Goal: Transaction & Acquisition: Purchase product/service

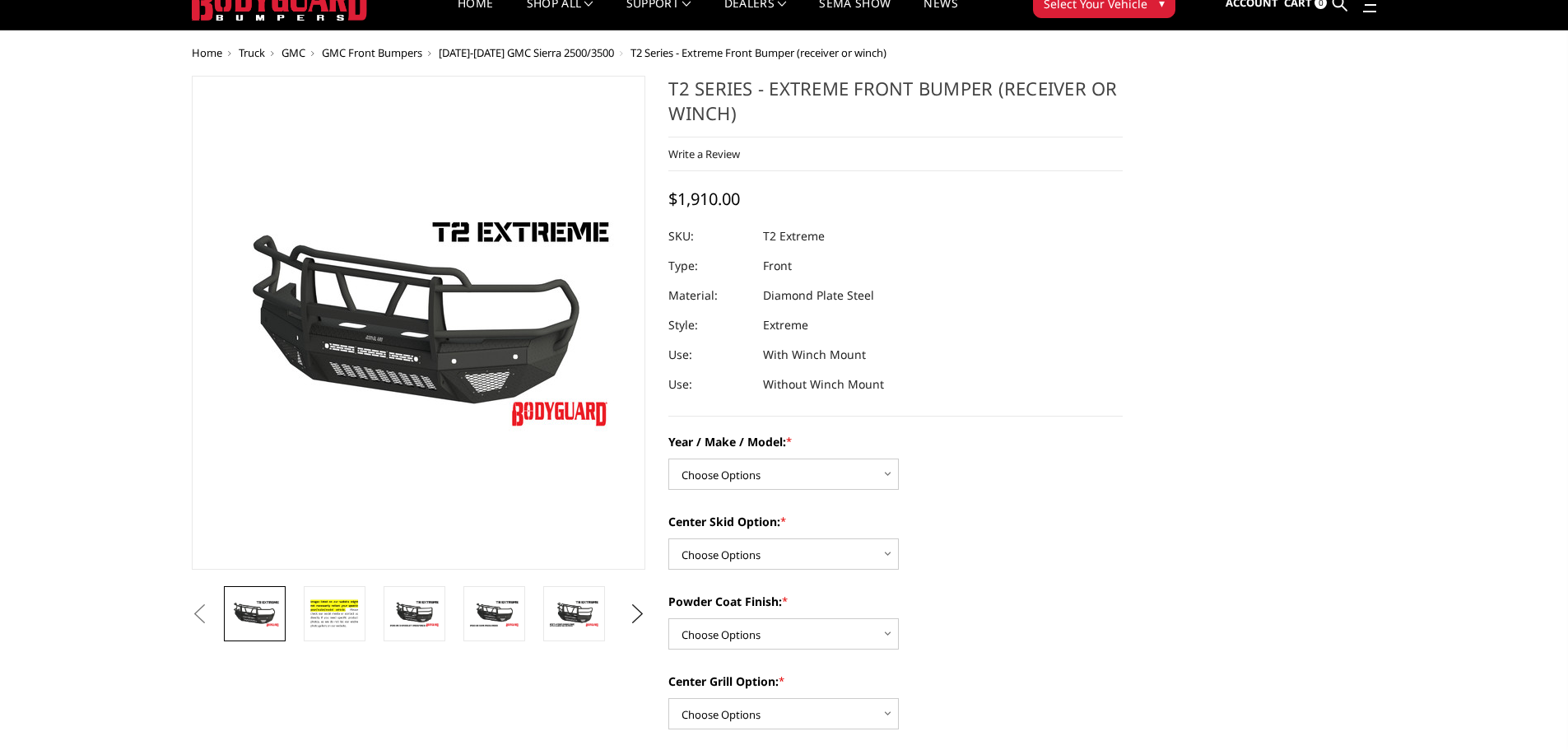
scroll to position [82, 0]
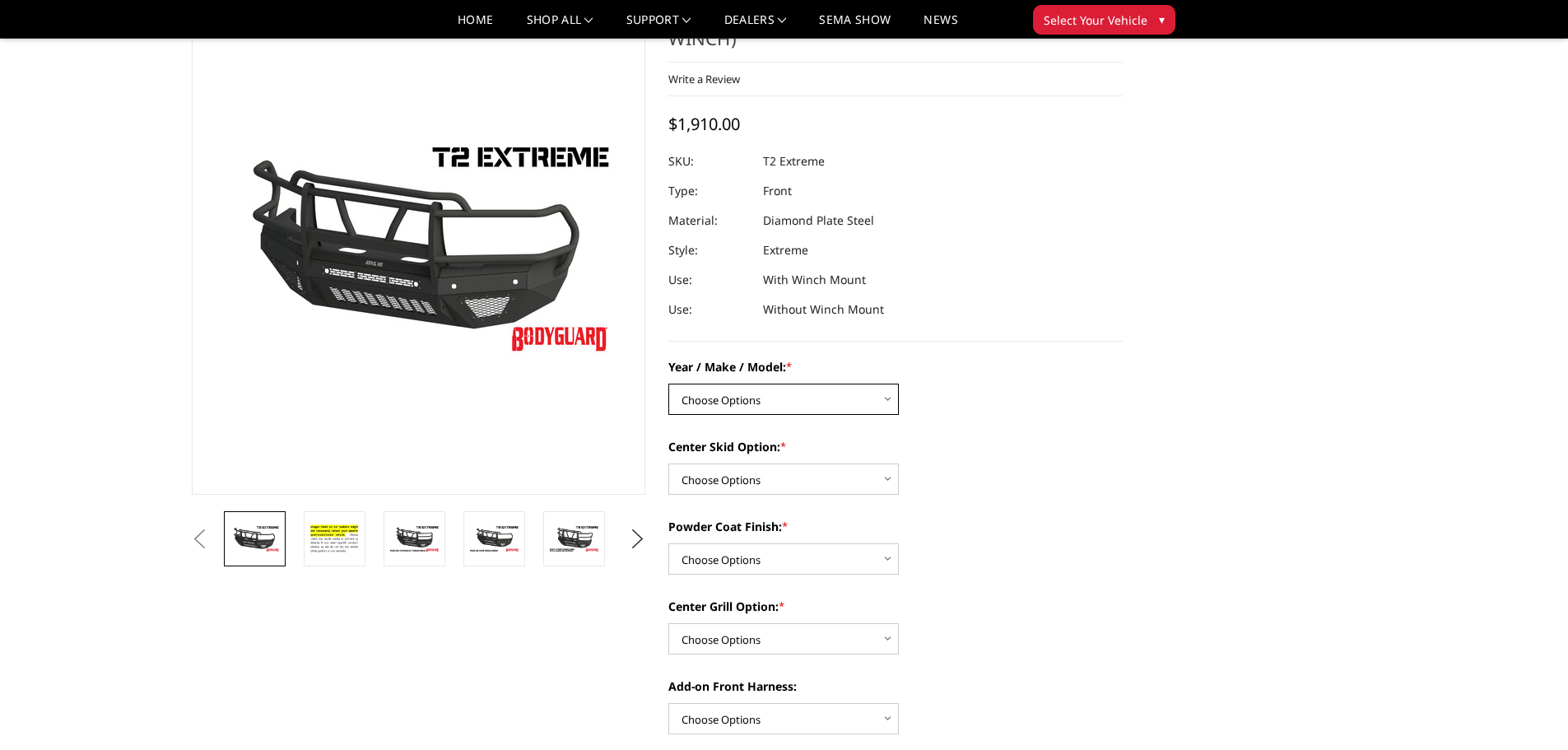
click at [788, 398] on select "Choose Options Chevrolet 19-21 1500 Chevrolet 15-19 2500 / 3500 Chevrolet 20-23…" at bounding box center [784, 398] width 231 height 32
select select "1450"
click at [668, 383] on select "Choose Options Chevrolet 19-21 1500 Chevrolet 15-19 2500 / 3500 Chevrolet 20-23…" at bounding box center [784, 398] width 231 height 32
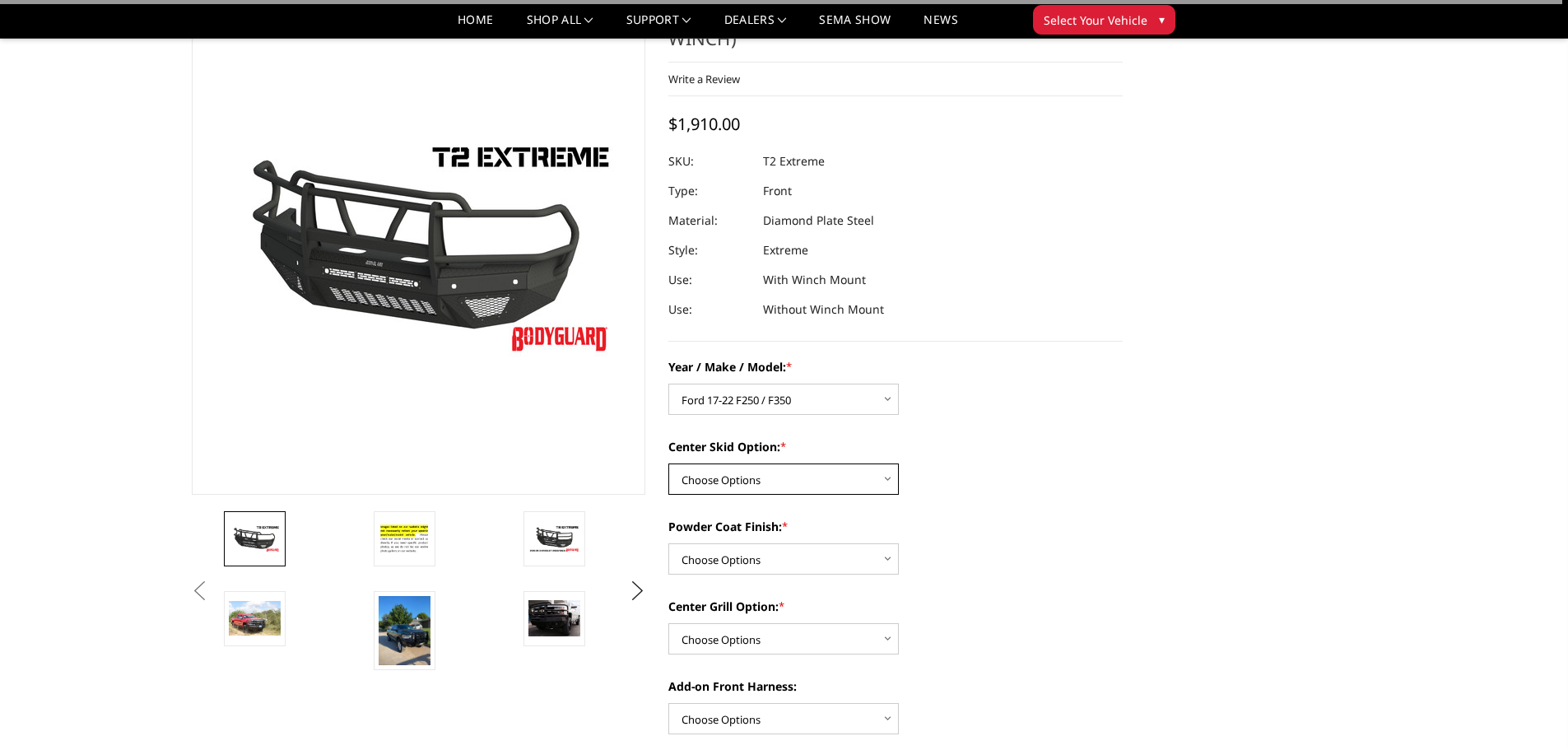
click at [770, 476] on select "Choose Options Standard center skid plate (included) Receiver tube Winch mount …" at bounding box center [784, 479] width 231 height 32
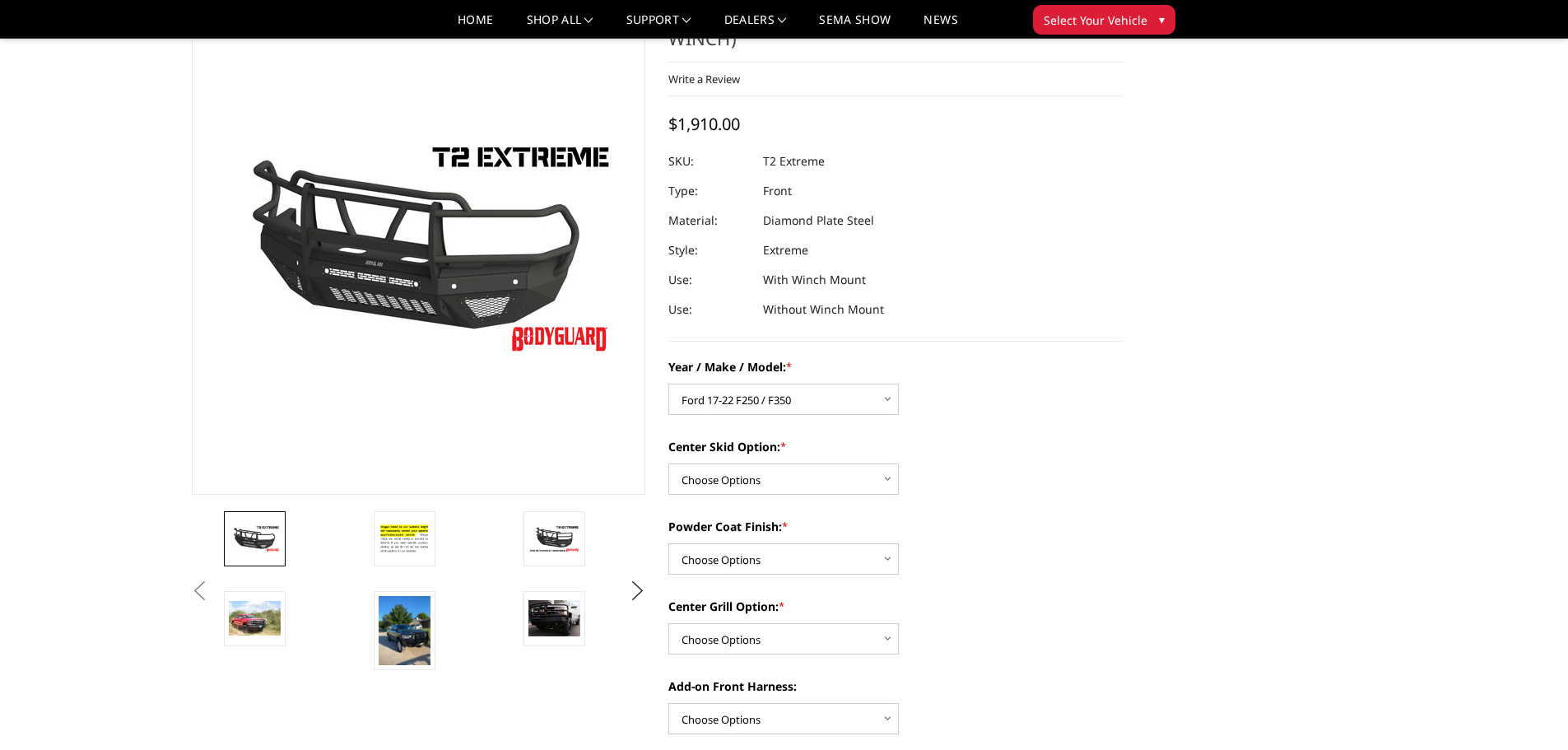
click at [986, 472] on div "Center Skid Option: * Choose Options Standard center skid plate (included) Rece…" at bounding box center [895, 466] width 454 height 57
click at [259, 607] on img at bounding box center [255, 617] width 52 height 34
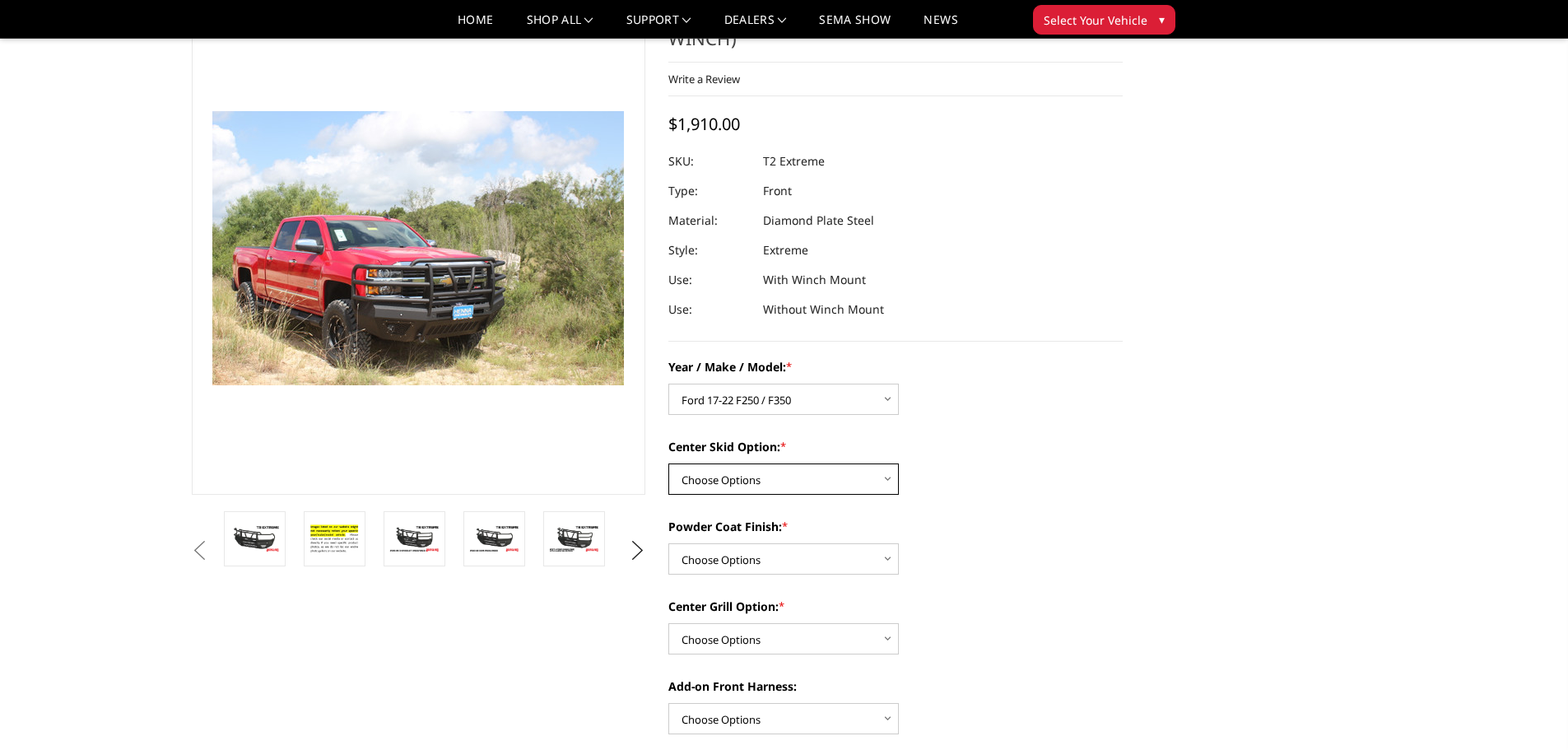
click at [803, 478] on select "Choose Options Standard center skid plate (included) Receiver tube Winch mount …" at bounding box center [784, 479] width 231 height 32
click at [1028, 548] on div "Powder Coat Finish: * Choose Options Bare metal Gloss Black Powder Coat Texture…" at bounding box center [895, 545] width 454 height 57
click at [797, 481] on select "Choose Options Standard center skid plate (included) Receiver tube Winch mount …" at bounding box center [784, 479] width 231 height 32
select select "624"
click at [668, 463] on select "Choose Options Standard center skid plate (included) Receiver tube Winch mount …" at bounding box center [784, 479] width 231 height 32
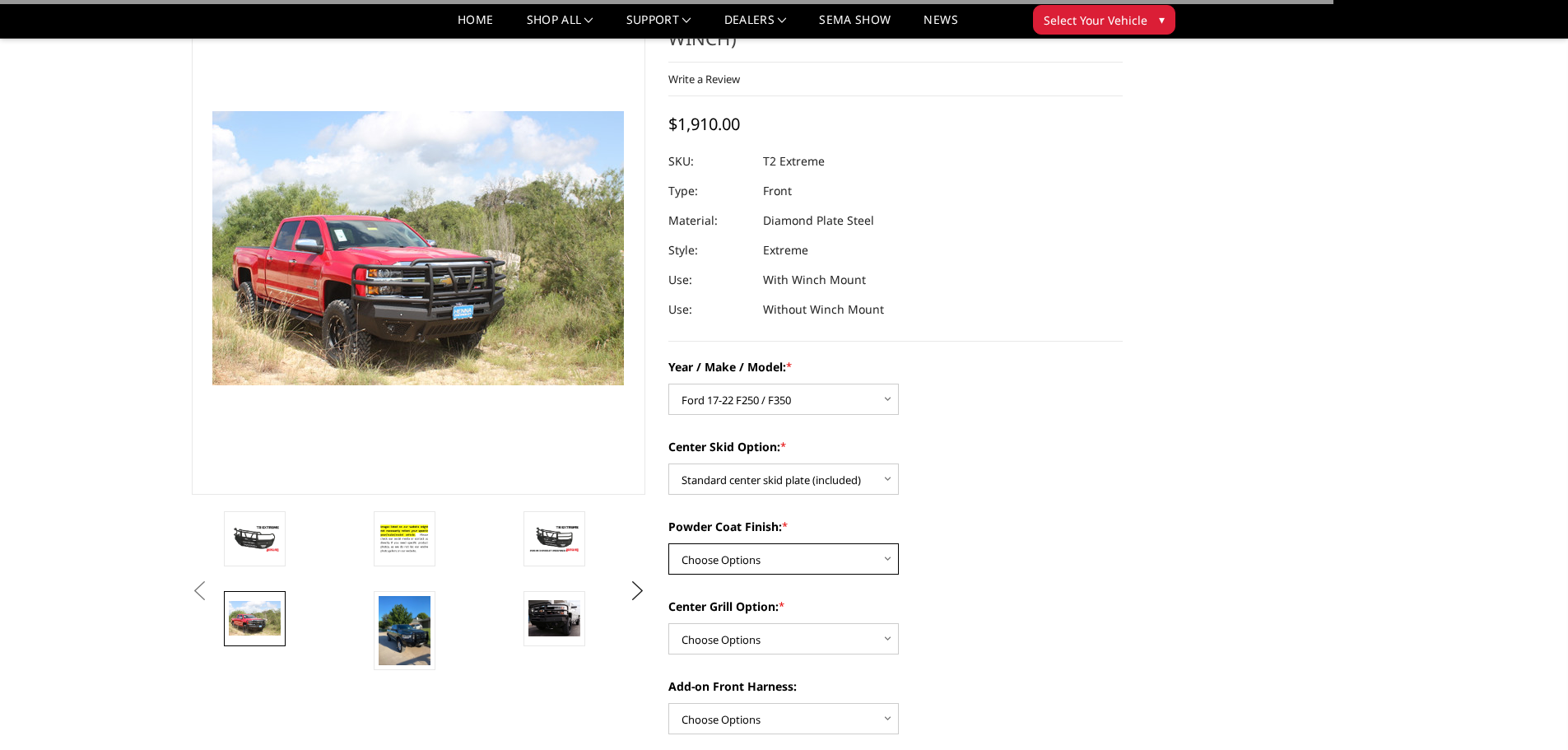
click at [793, 545] on select "Choose Options Bare metal Gloss Black Powder Coat Texture Black Powder Coat" at bounding box center [784, 558] width 231 height 32
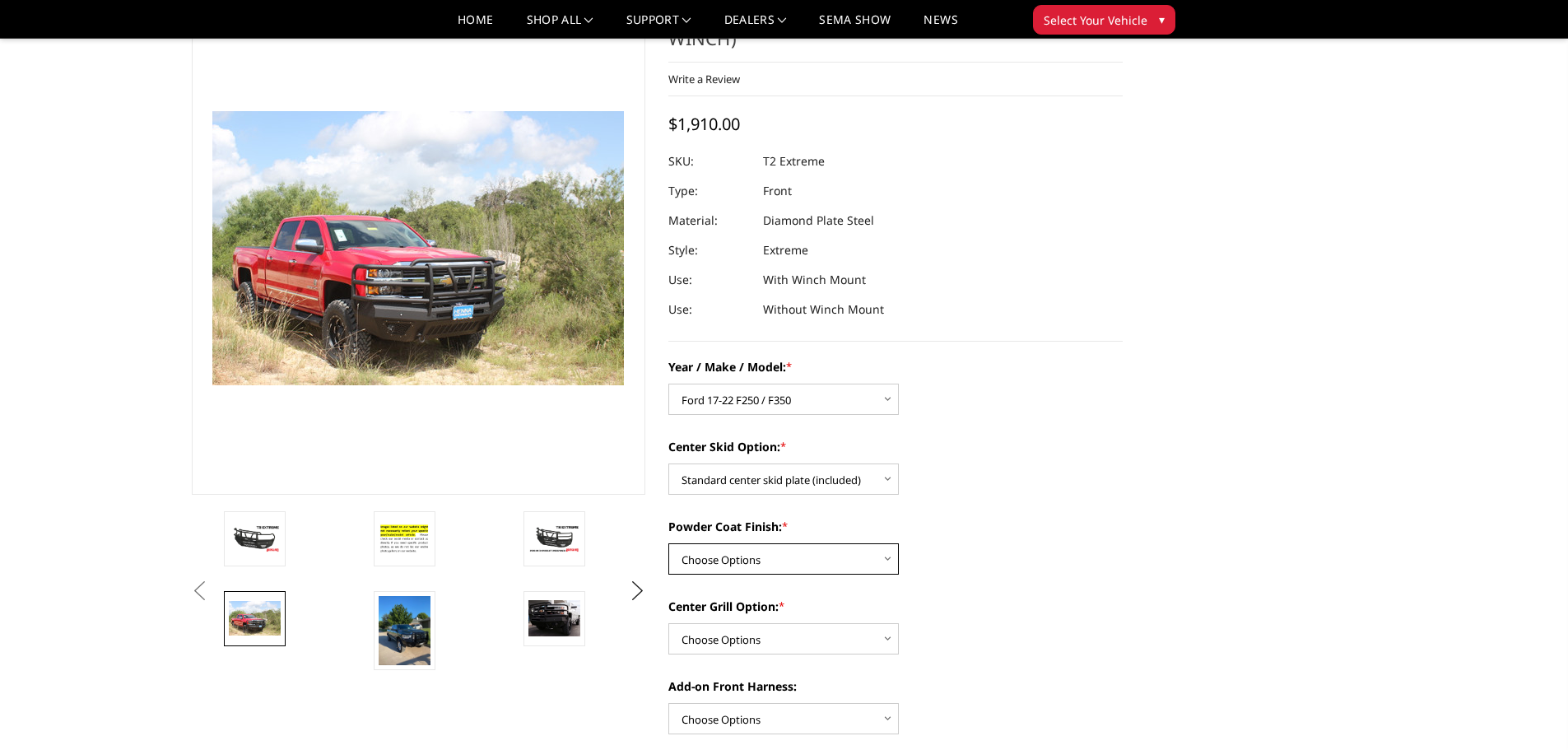
select select "668"
click at [668, 543] on select "Choose Options Bare metal Gloss Black Powder Coat Texture Black Powder Coat" at bounding box center [784, 558] width 231 height 32
click at [793, 627] on select "Choose Options Add expanded metal in center grill Decline this option" at bounding box center [784, 638] width 231 height 32
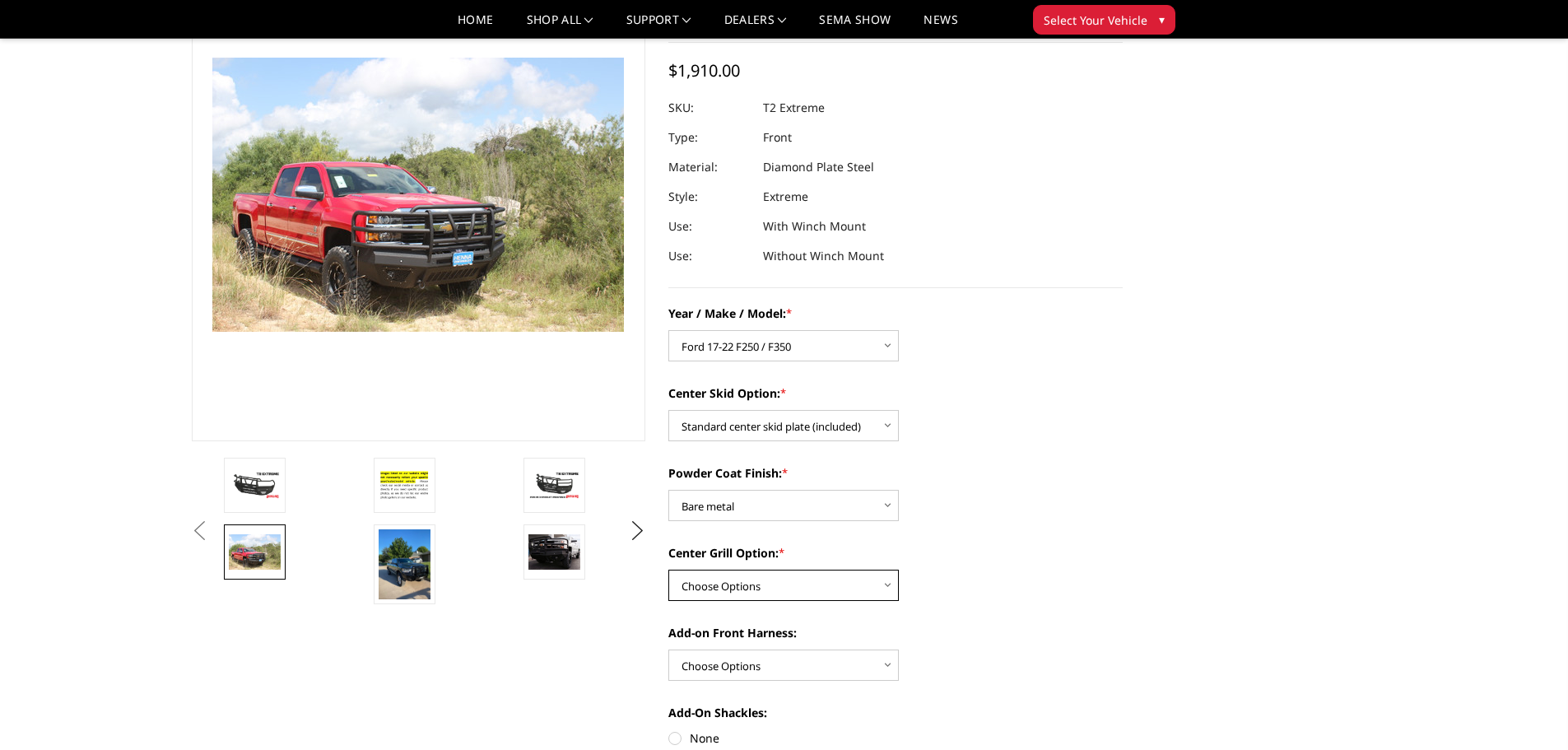
scroll to position [165, 0]
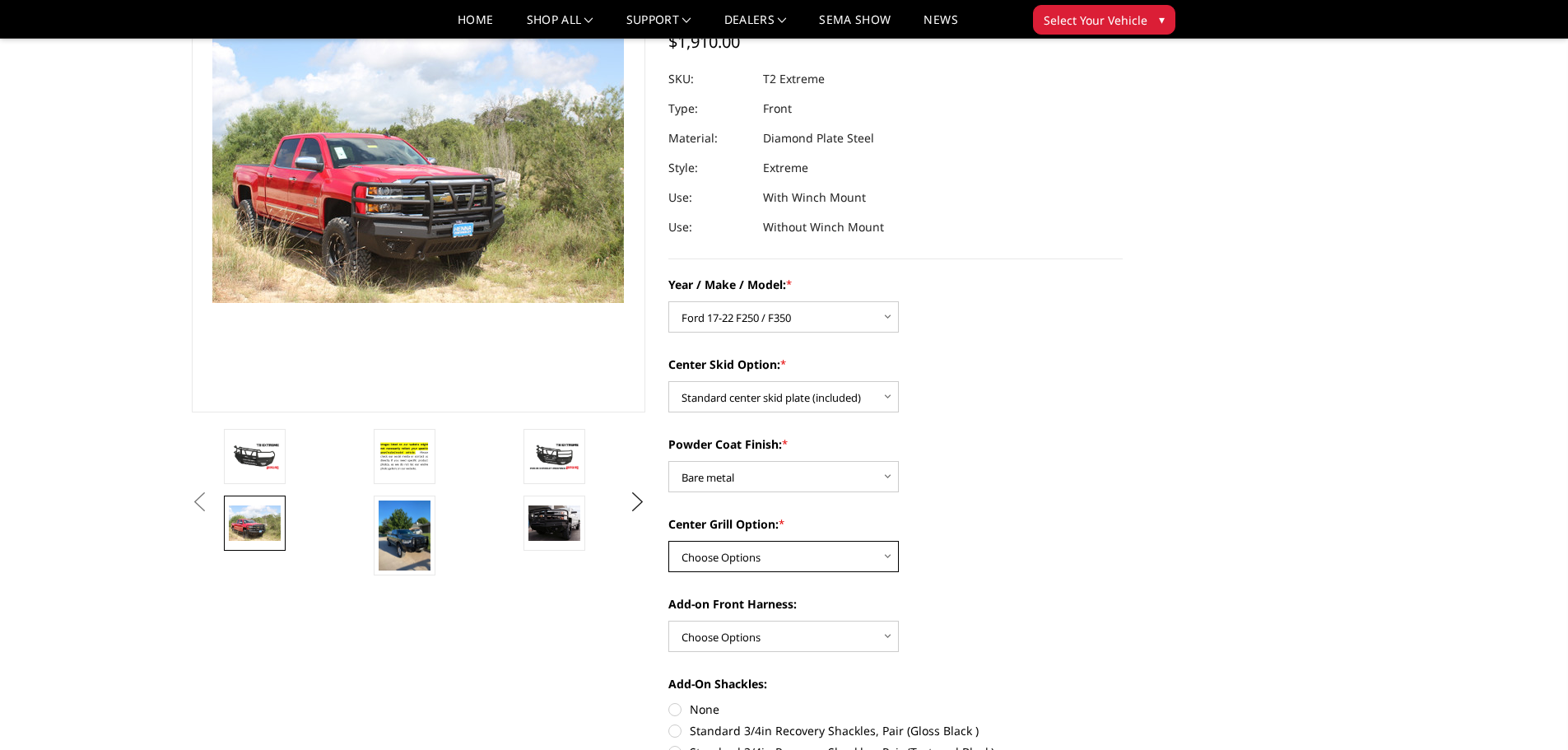
click at [843, 564] on select "Choose Options Add expanded metal in center grill Decline this option" at bounding box center [784, 556] width 231 height 32
click at [429, 548] on img at bounding box center [405, 535] width 52 height 70
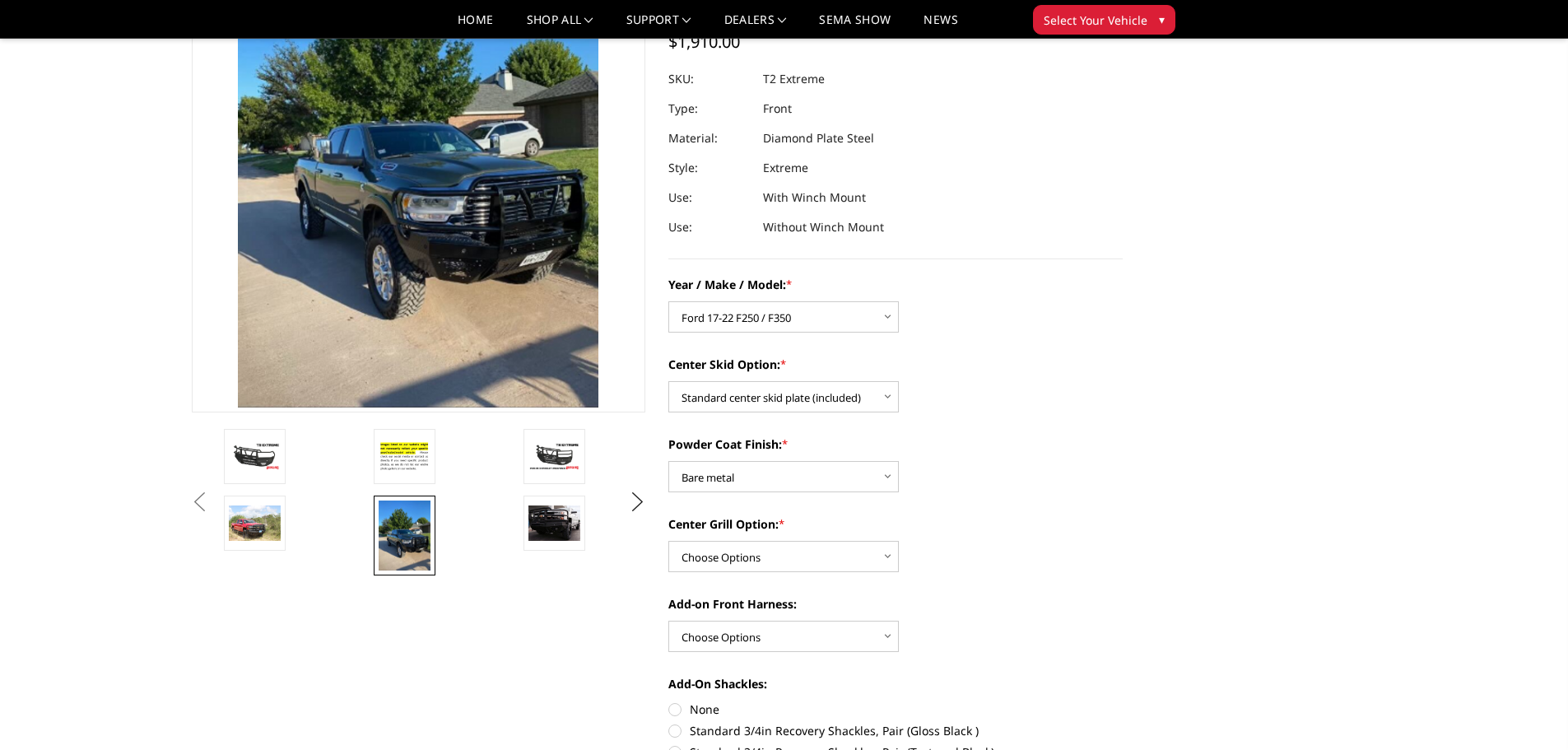
scroll to position [59, 0]
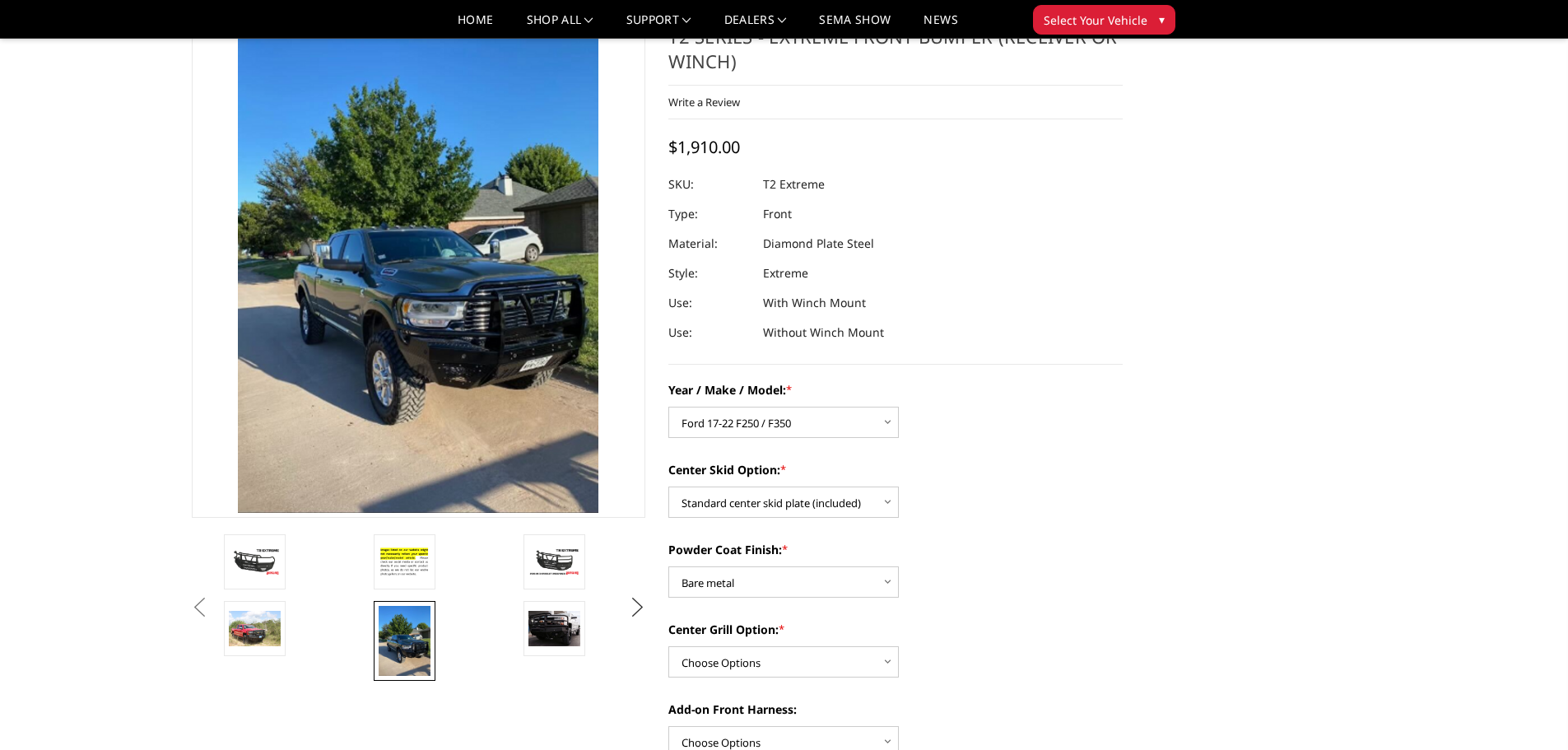
click at [638, 608] on button "Next" at bounding box center [637, 607] width 24 height 24
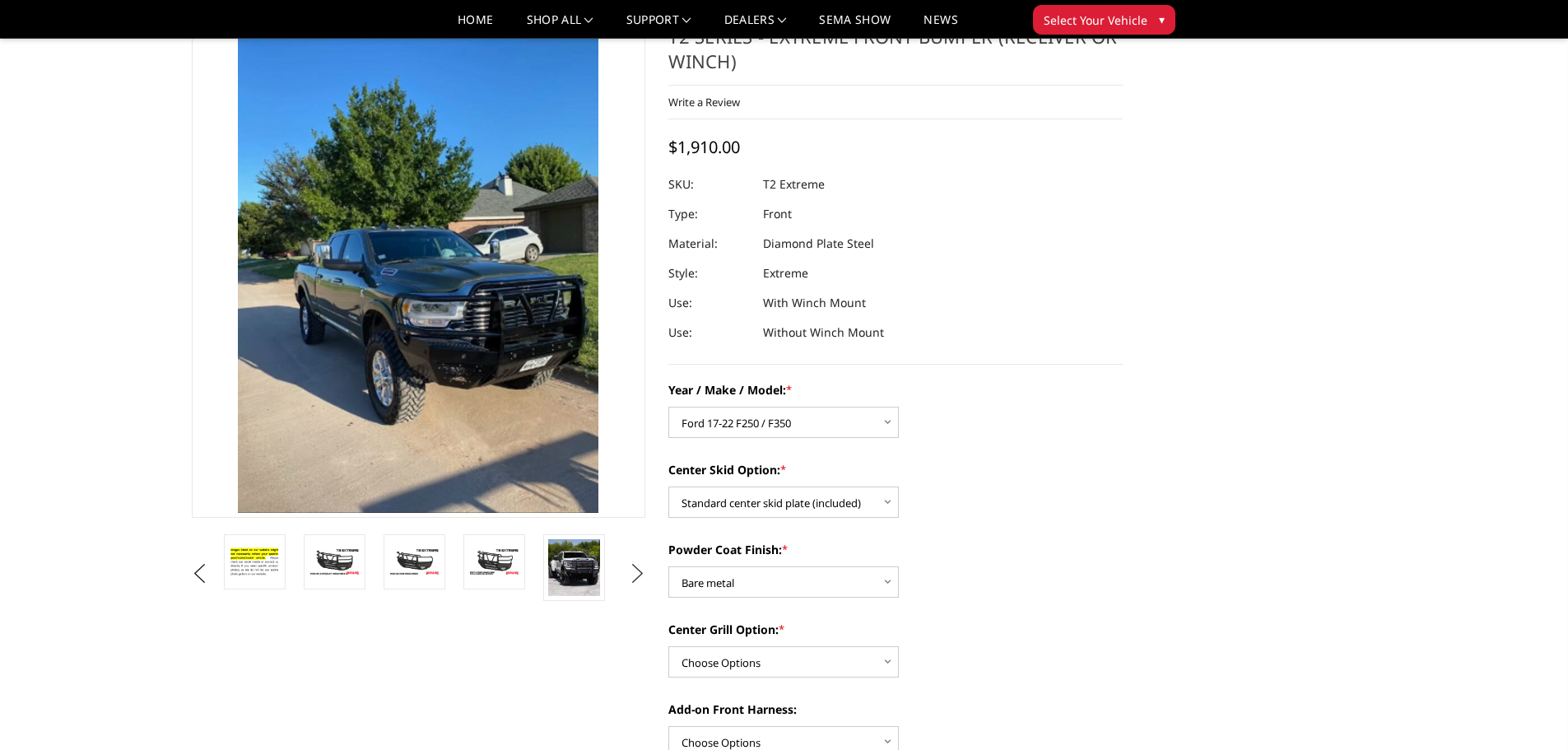
click at [638, 608] on ul "Previous Next" at bounding box center [418, 573] width 463 height 80
click at [637, 571] on button "Next" at bounding box center [637, 573] width 24 height 24
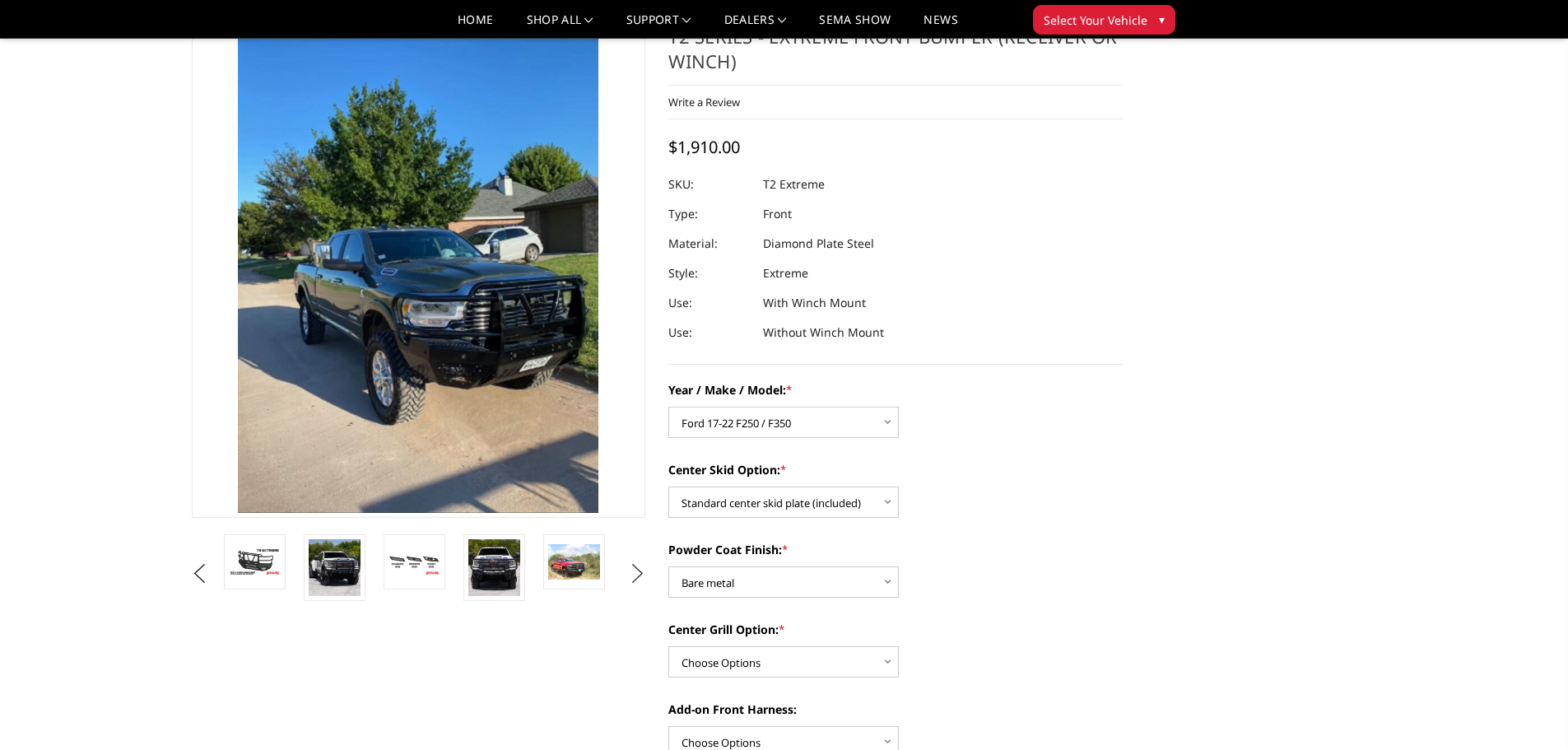
click at [636, 570] on button "Next" at bounding box center [637, 573] width 24 height 24
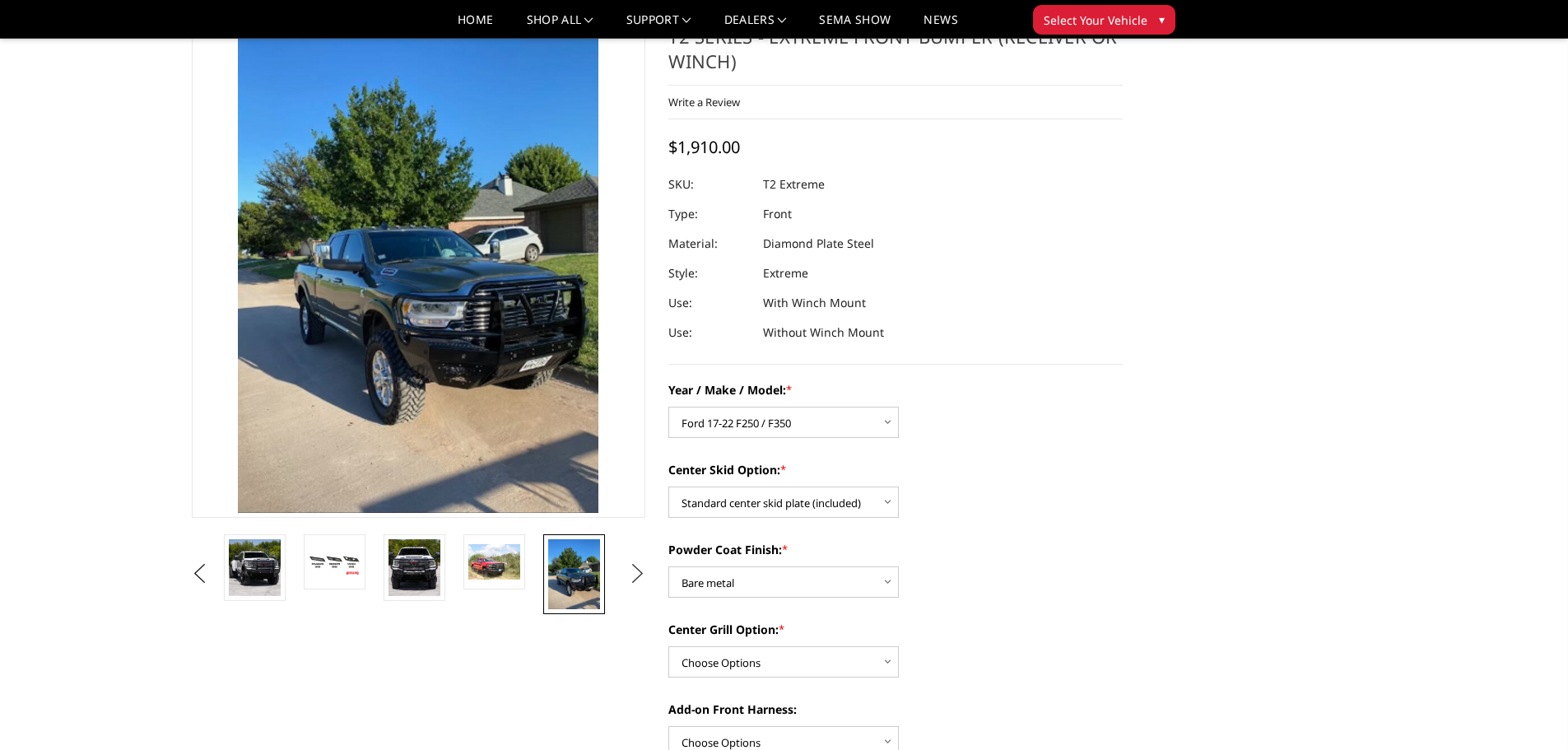
click at [636, 570] on button "Next" at bounding box center [637, 573] width 24 height 24
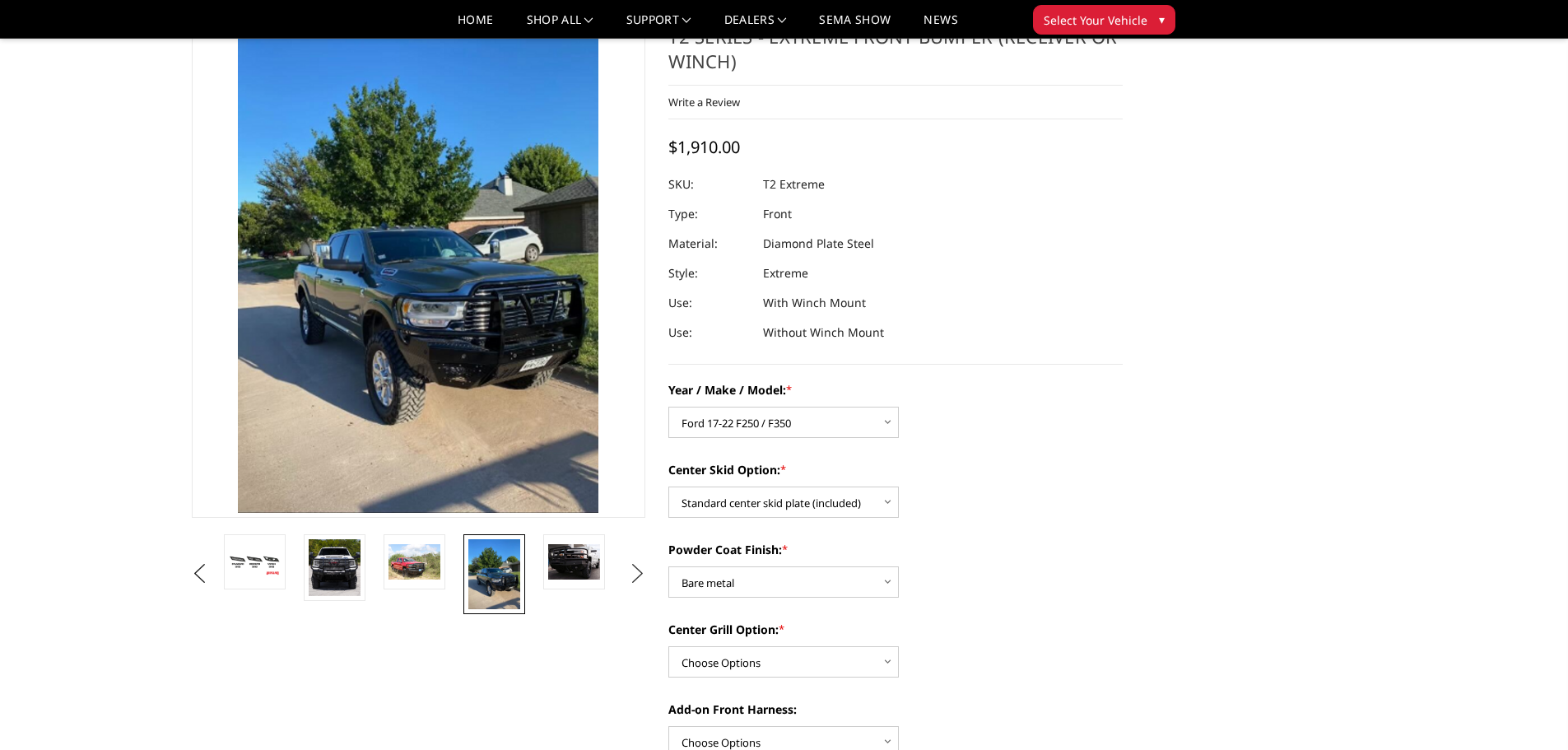
click at [636, 570] on button "Next" at bounding box center [637, 573] width 24 height 24
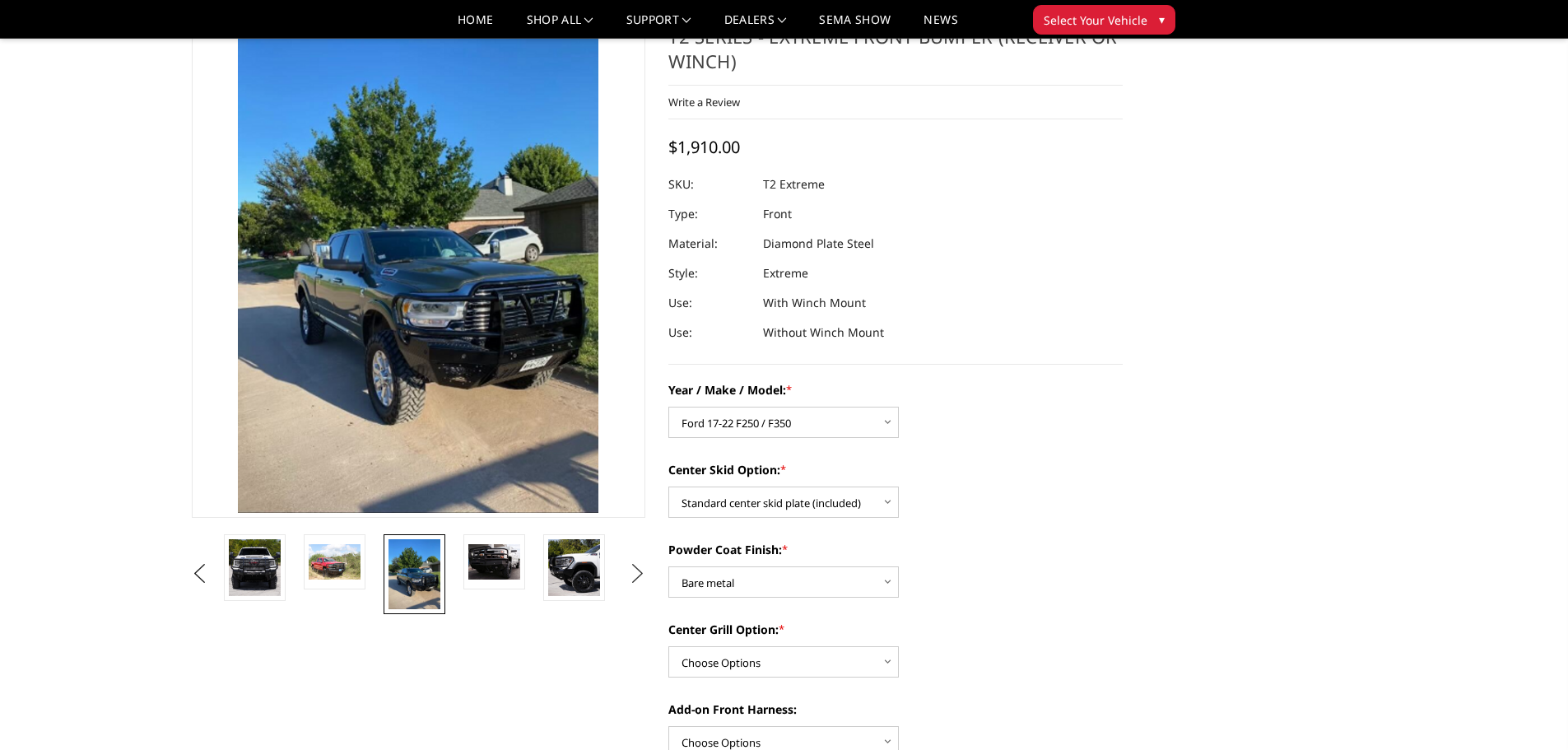
click at [636, 570] on button "Next" at bounding box center [637, 573] width 24 height 24
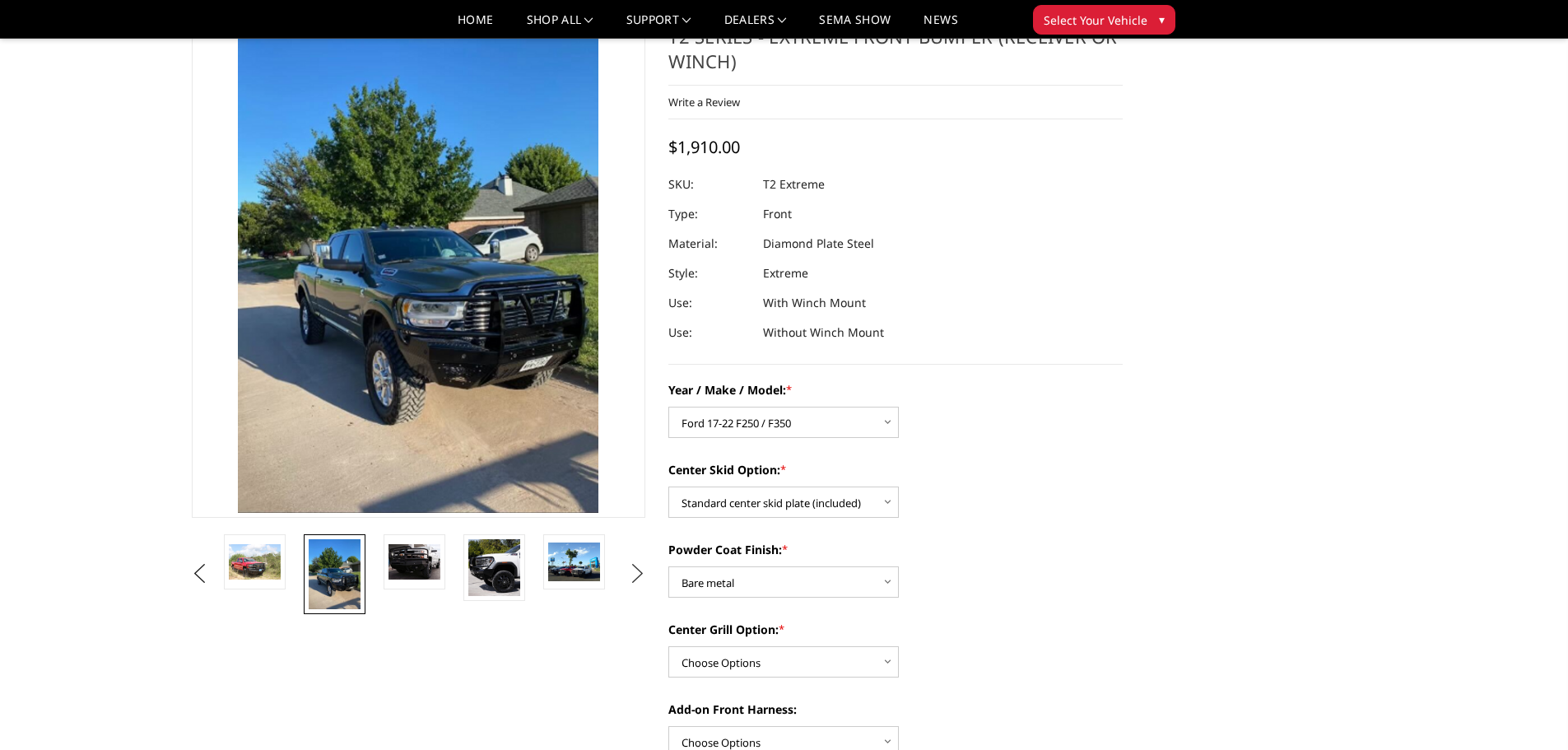
click at [636, 570] on button "Next" at bounding box center [637, 573] width 24 height 24
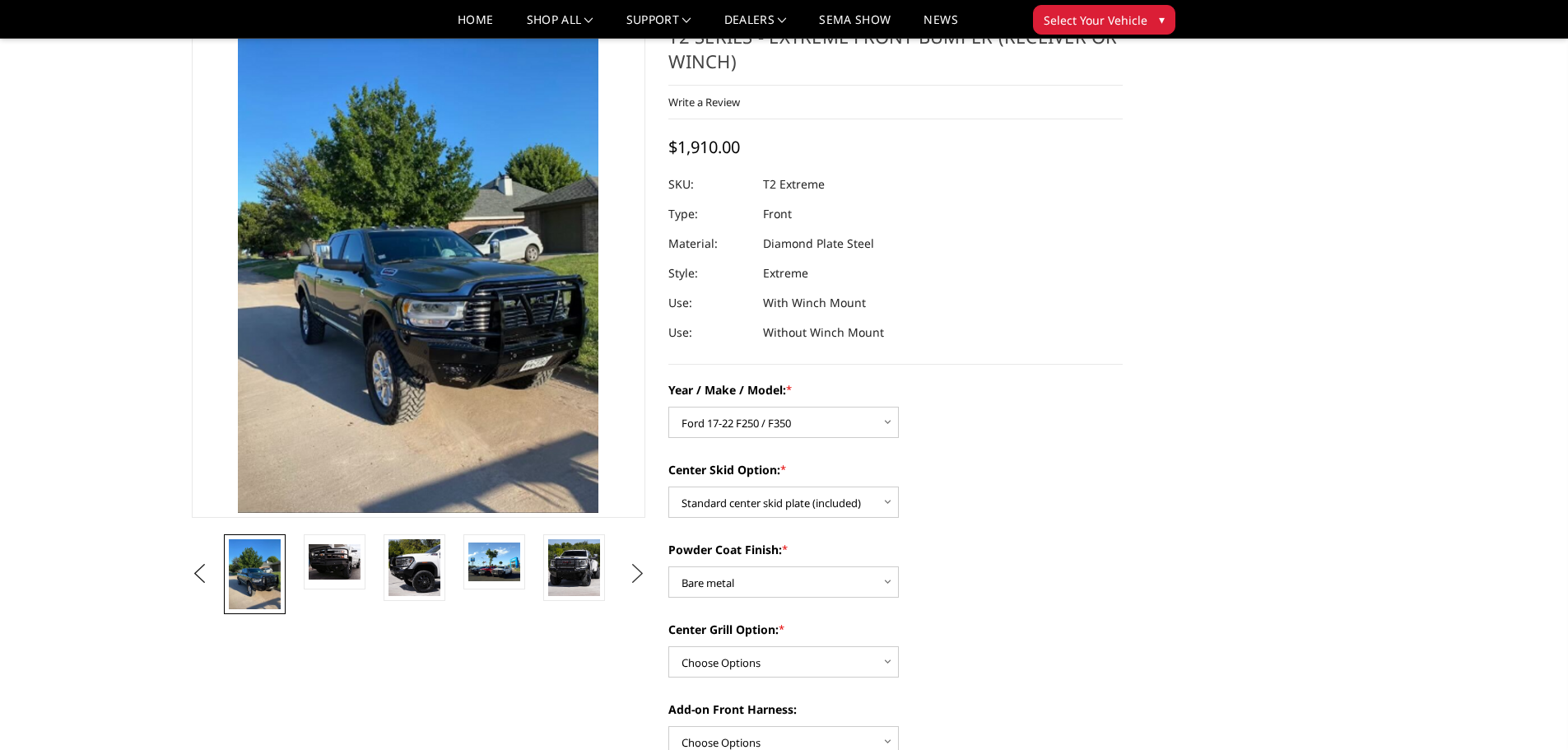
click at [636, 570] on button "Next" at bounding box center [637, 573] width 24 height 24
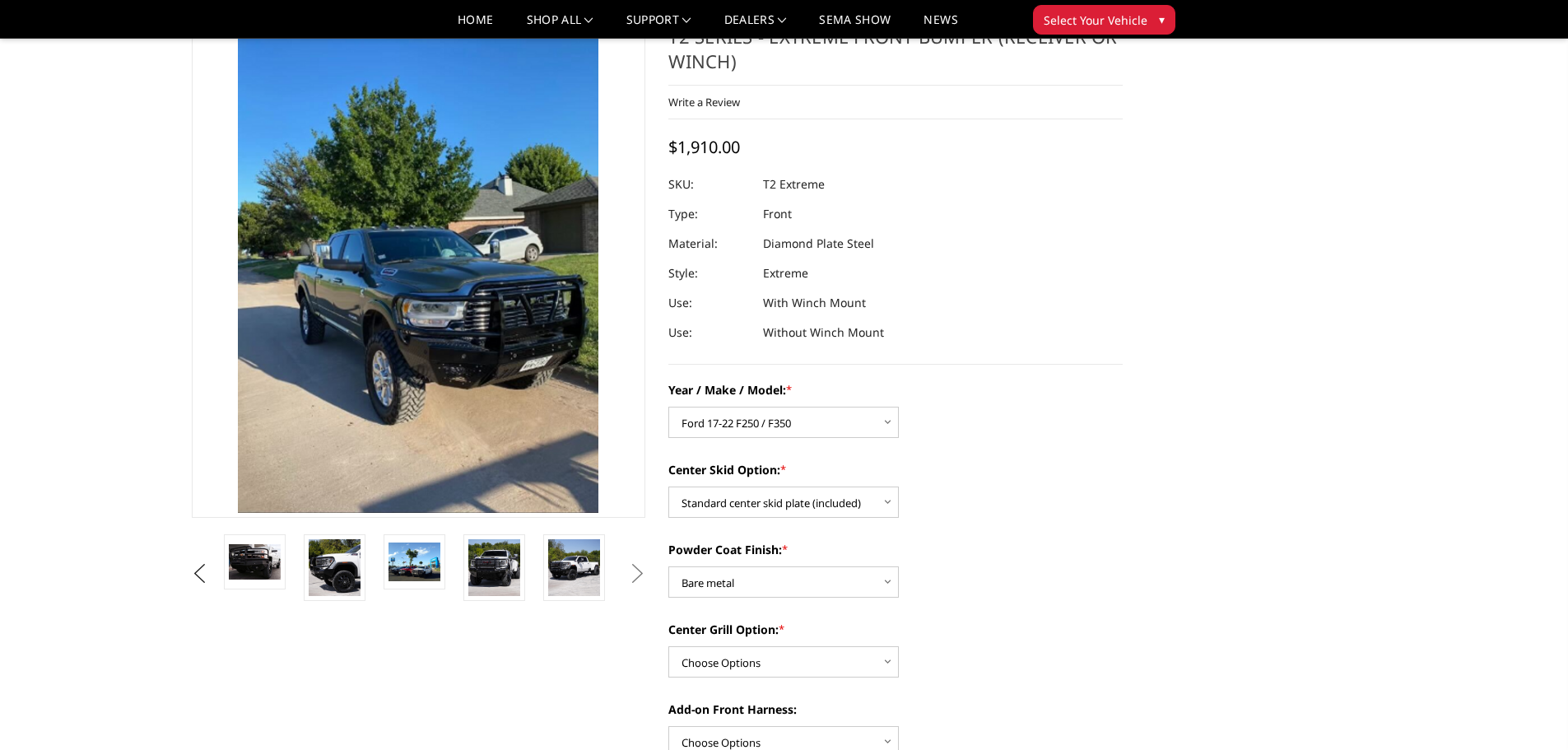
click at [636, 570] on button "Next" at bounding box center [637, 573] width 24 height 24
click at [505, 564] on img at bounding box center [494, 567] width 52 height 57
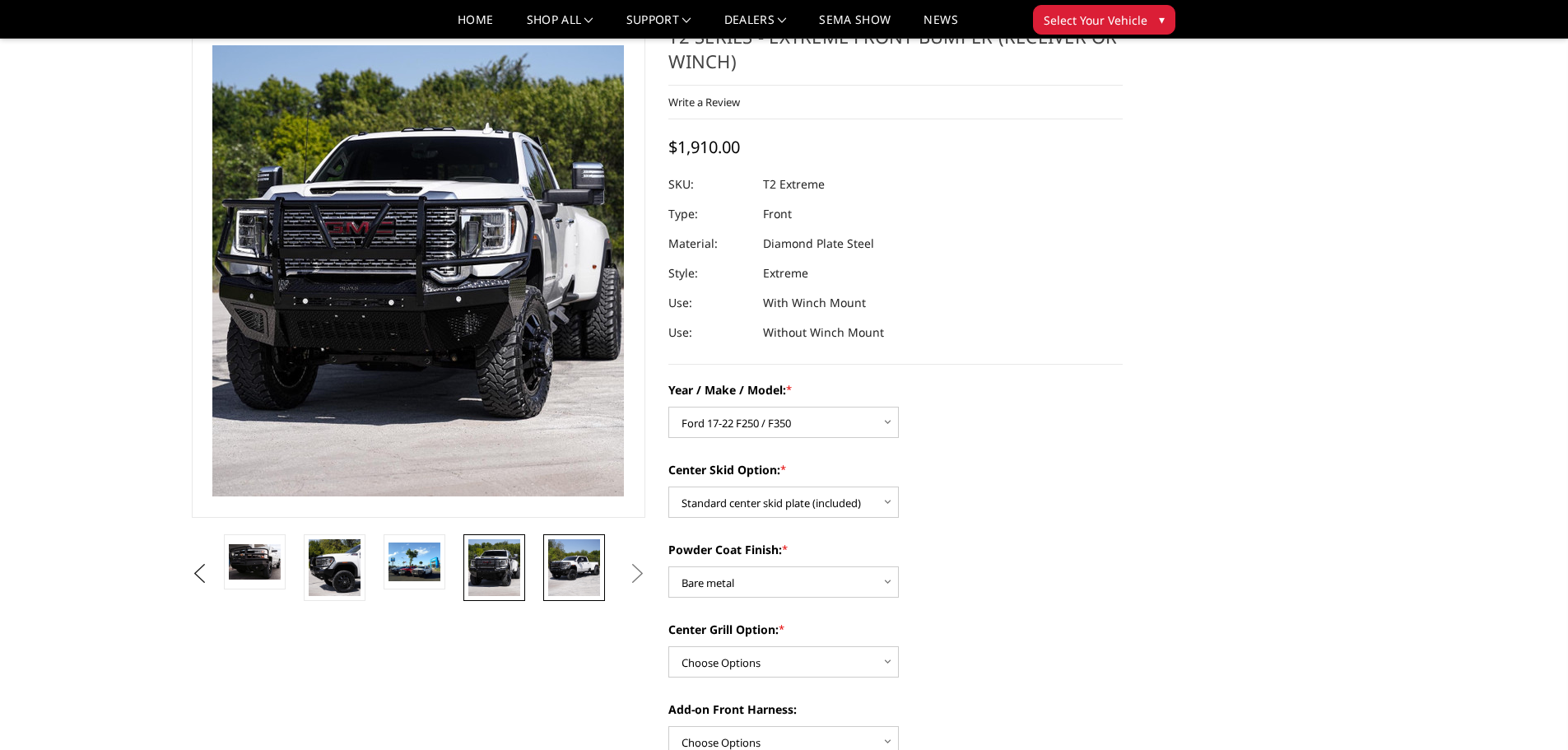
click at [572, 563] on img at bounding box center [574, 567] width 52 height 57
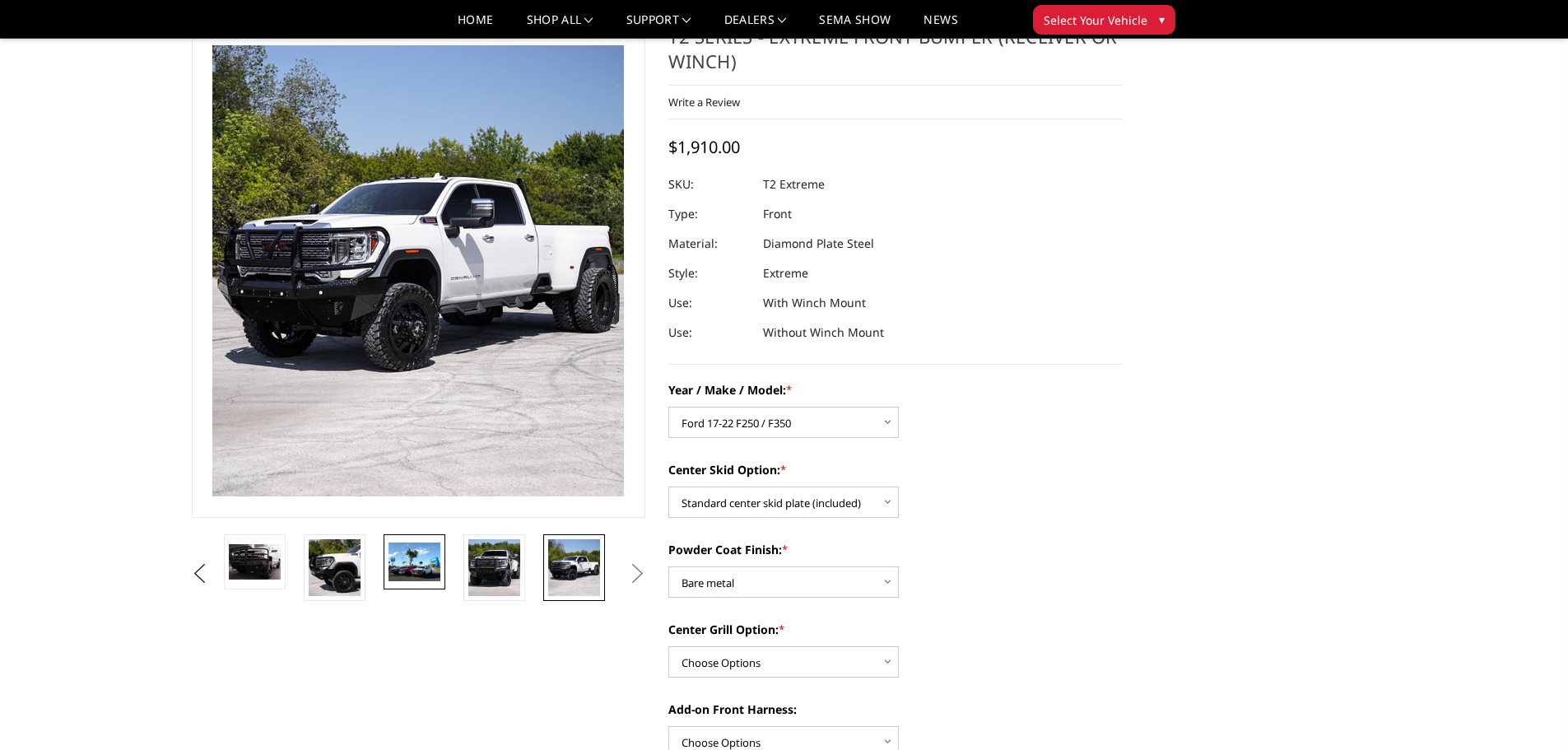
click at [422, 564] on img at bounding box center [415, 562] width 52 height 39
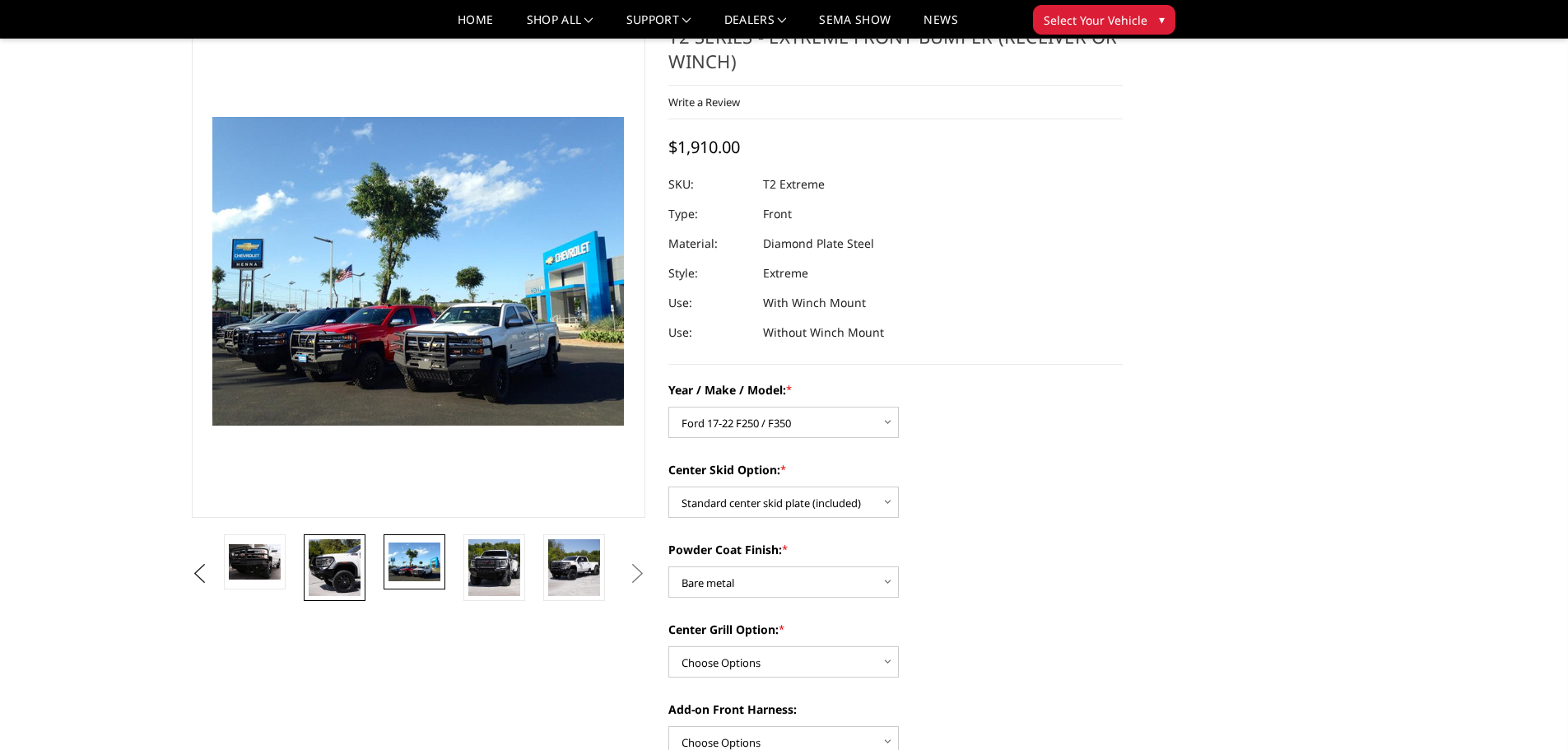
click at [338, 563] on img at bounding box center [335, 567] width 52 height 57
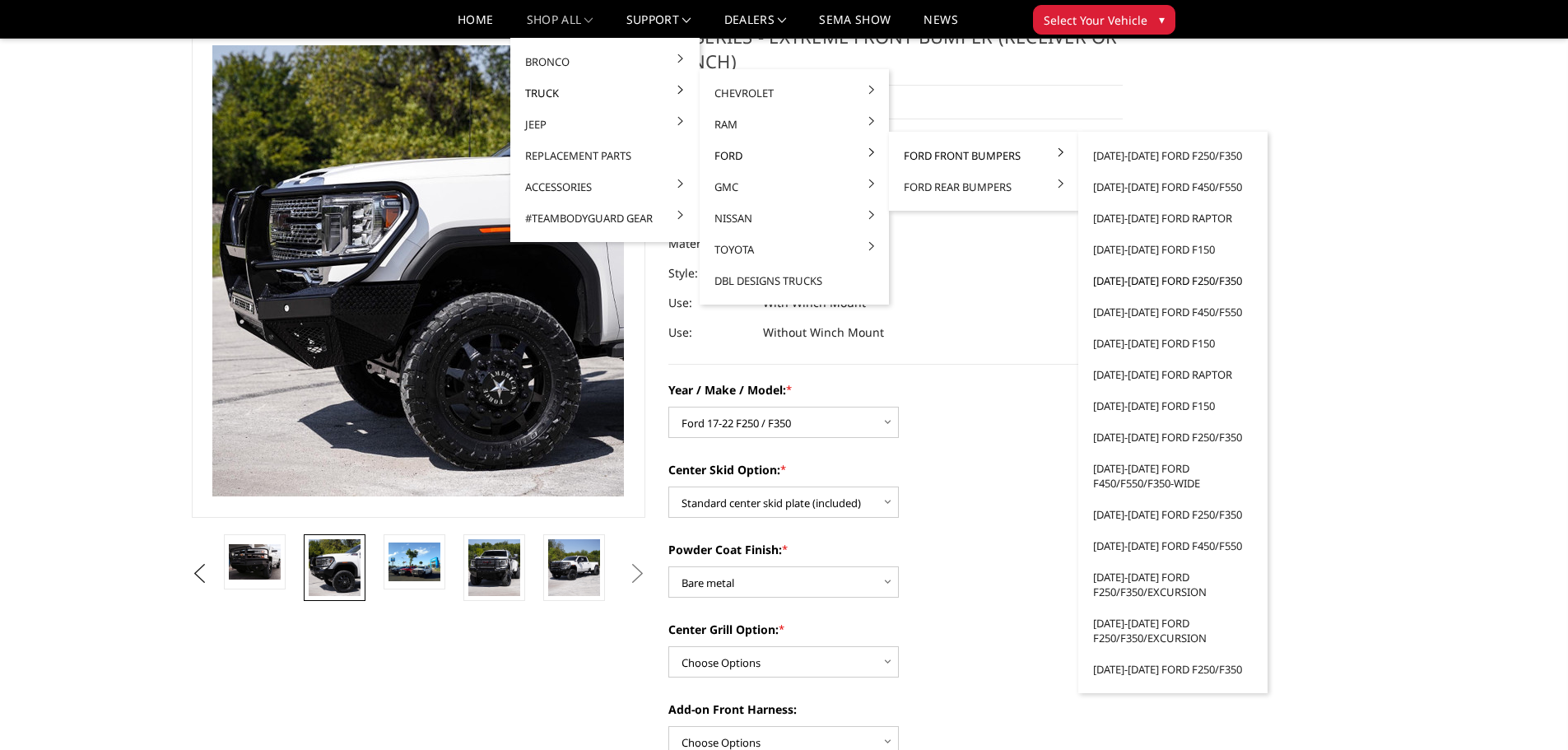
click at [1175, 279] on link "[DATE]-[DATE] Ford F250/F350" at bounding box center [1172, 280] width 176 height 32
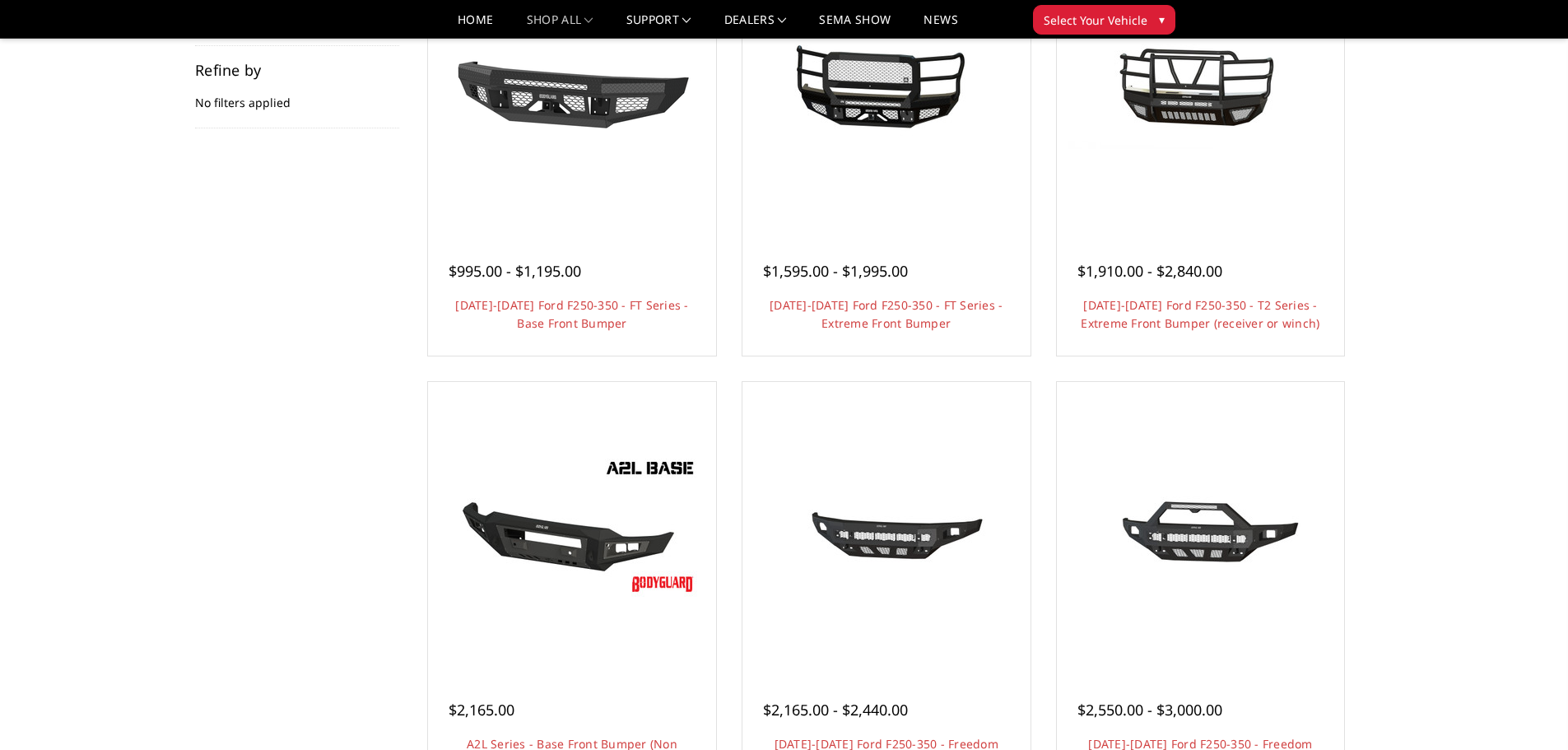
scroll to position [165, 0]
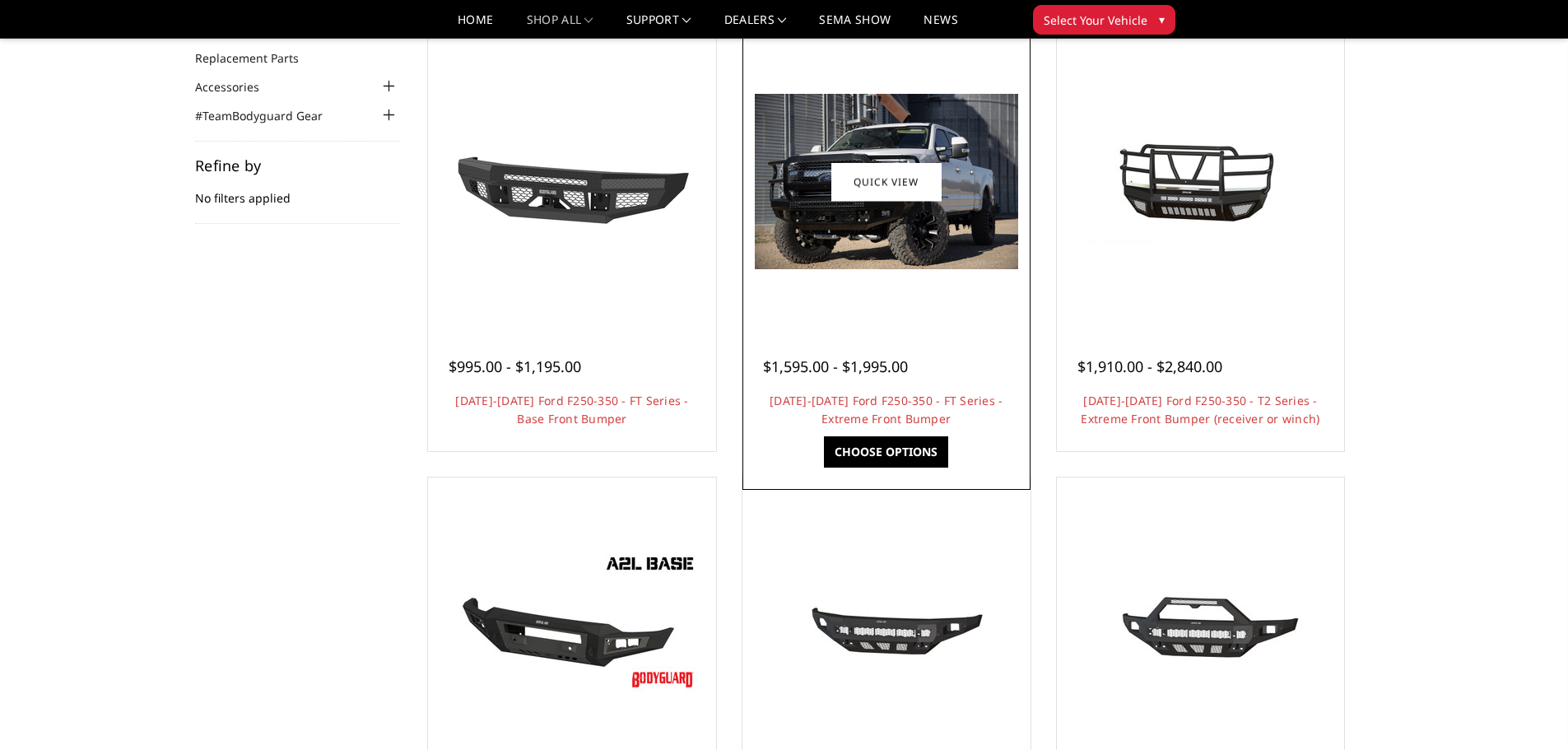
click at [941, 295] on div at bounding box center [886, 182] width 280 height 279
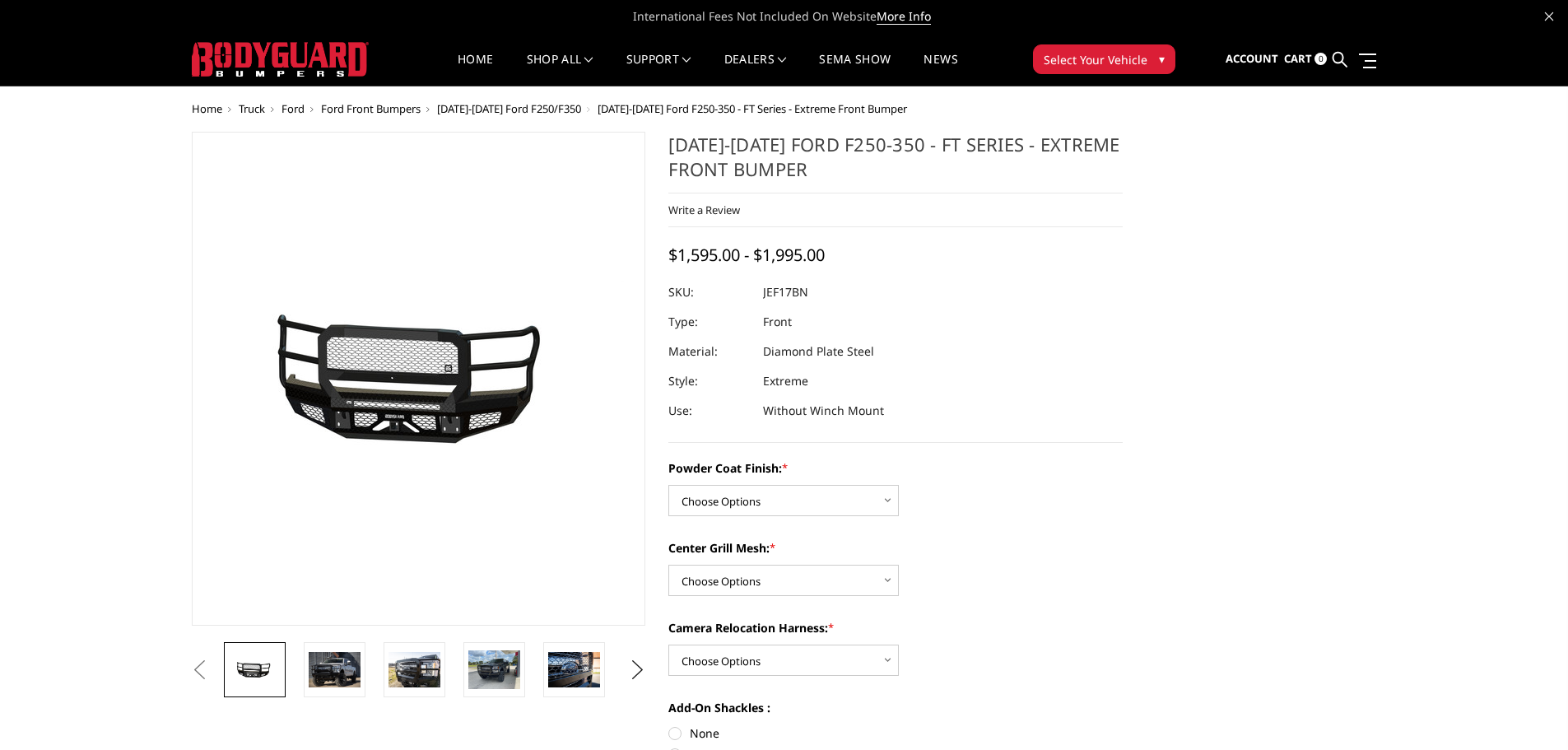
scroll to position [82, 0]
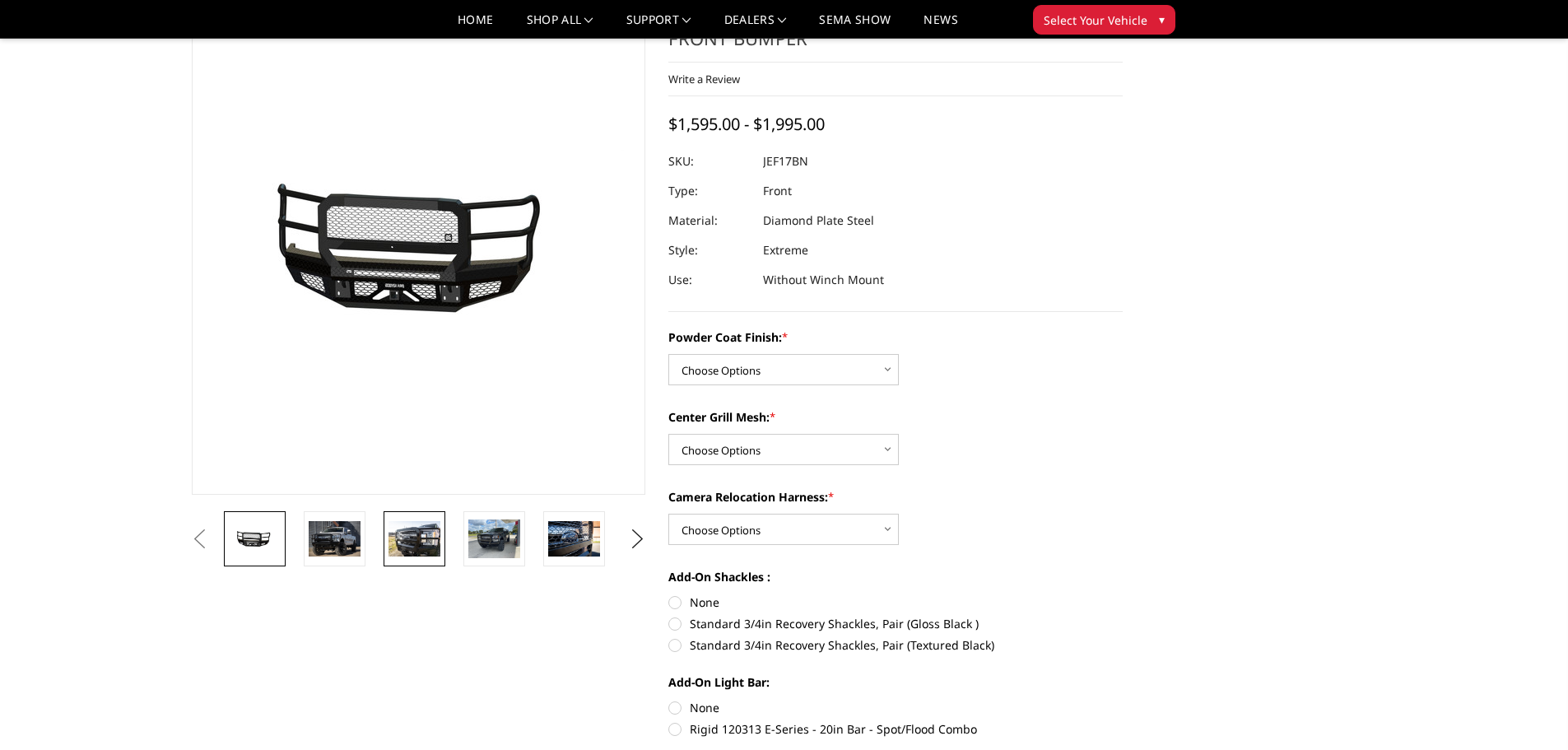
click at [407, 529] on img at bounding box center [415, 538] width 52 height 34
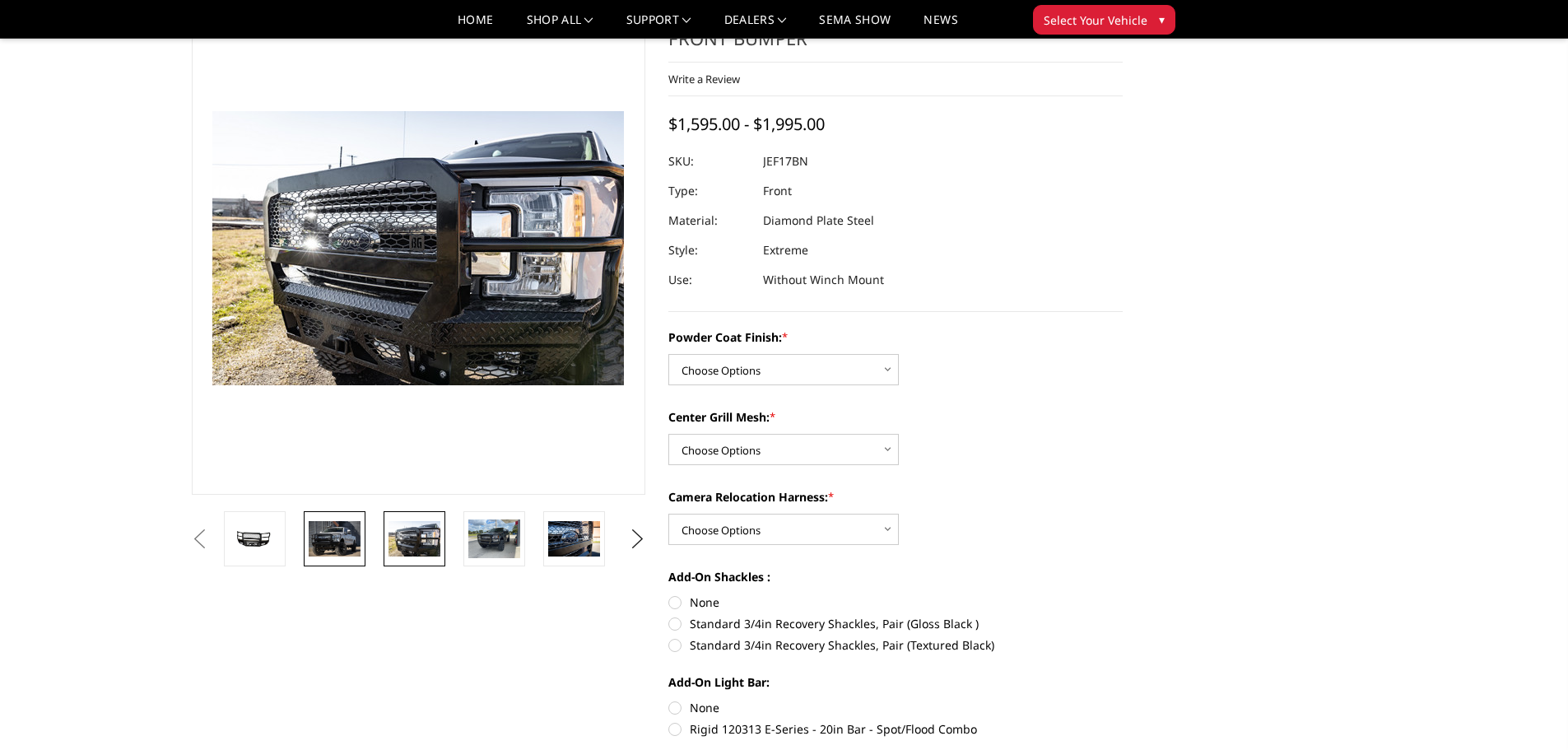
click at [317, 538] on img at bounding box center [335, 538] width 52 height 34
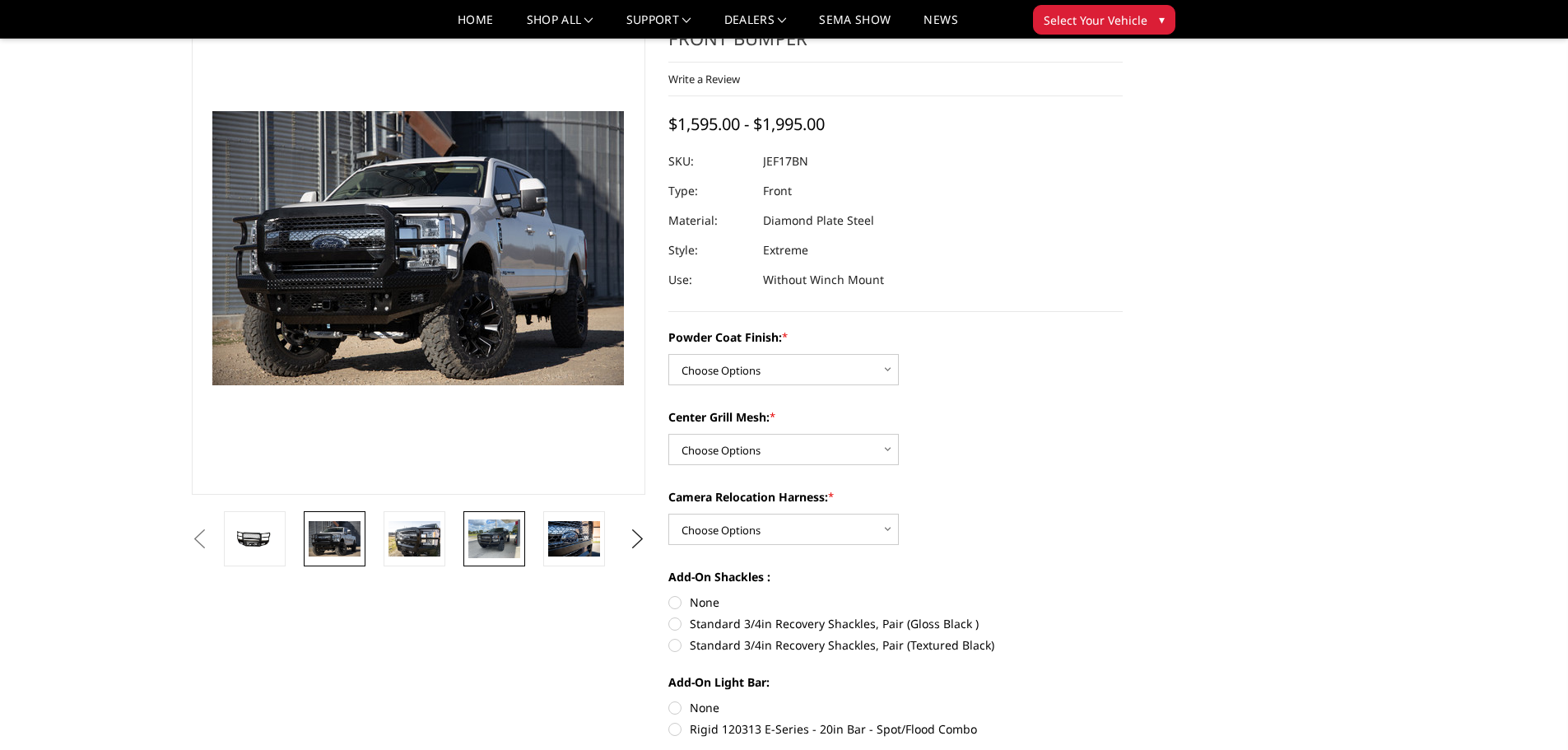
click at [504, 533] on img at bounding box center [494, 538] width 52 height 39
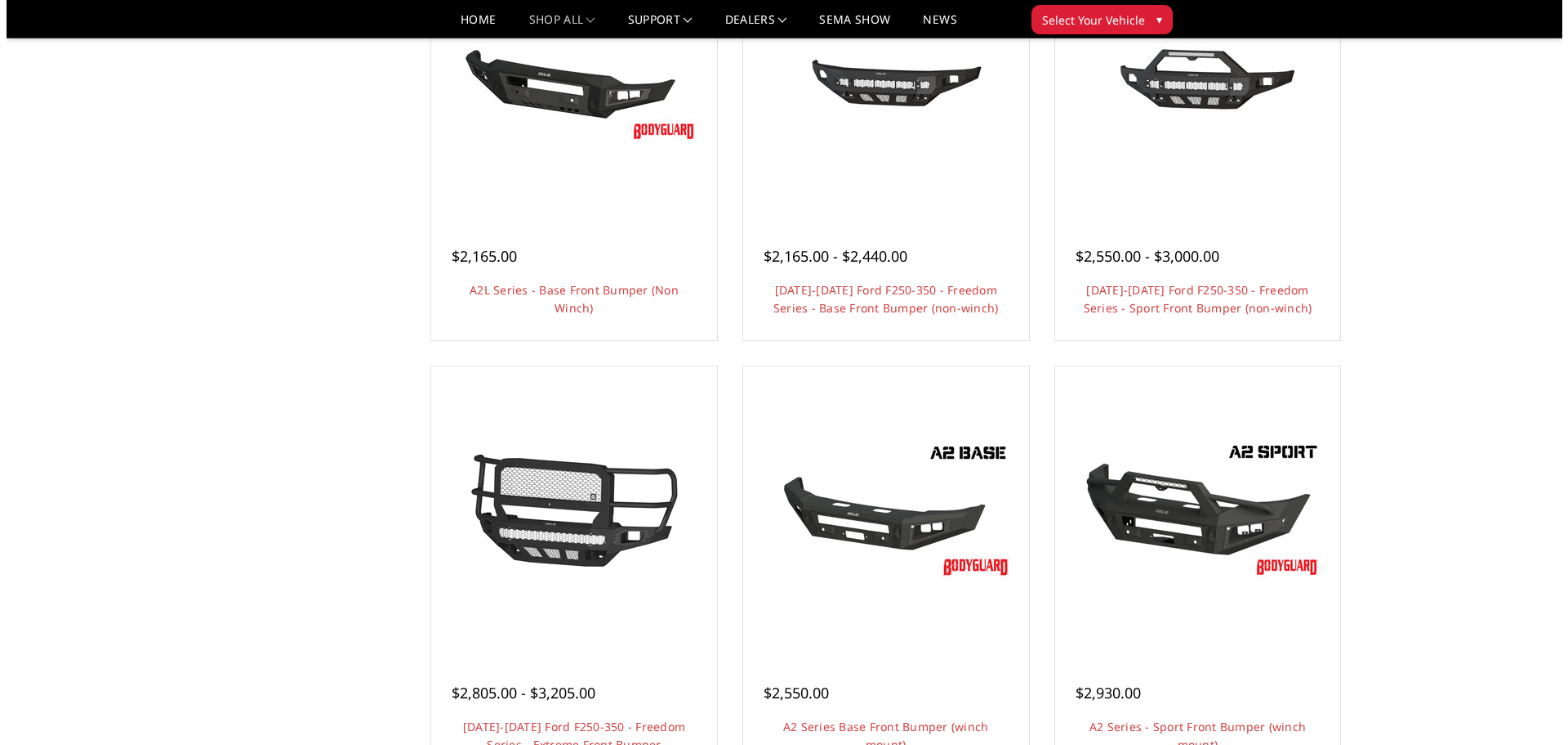
scroll to position [735, 0]
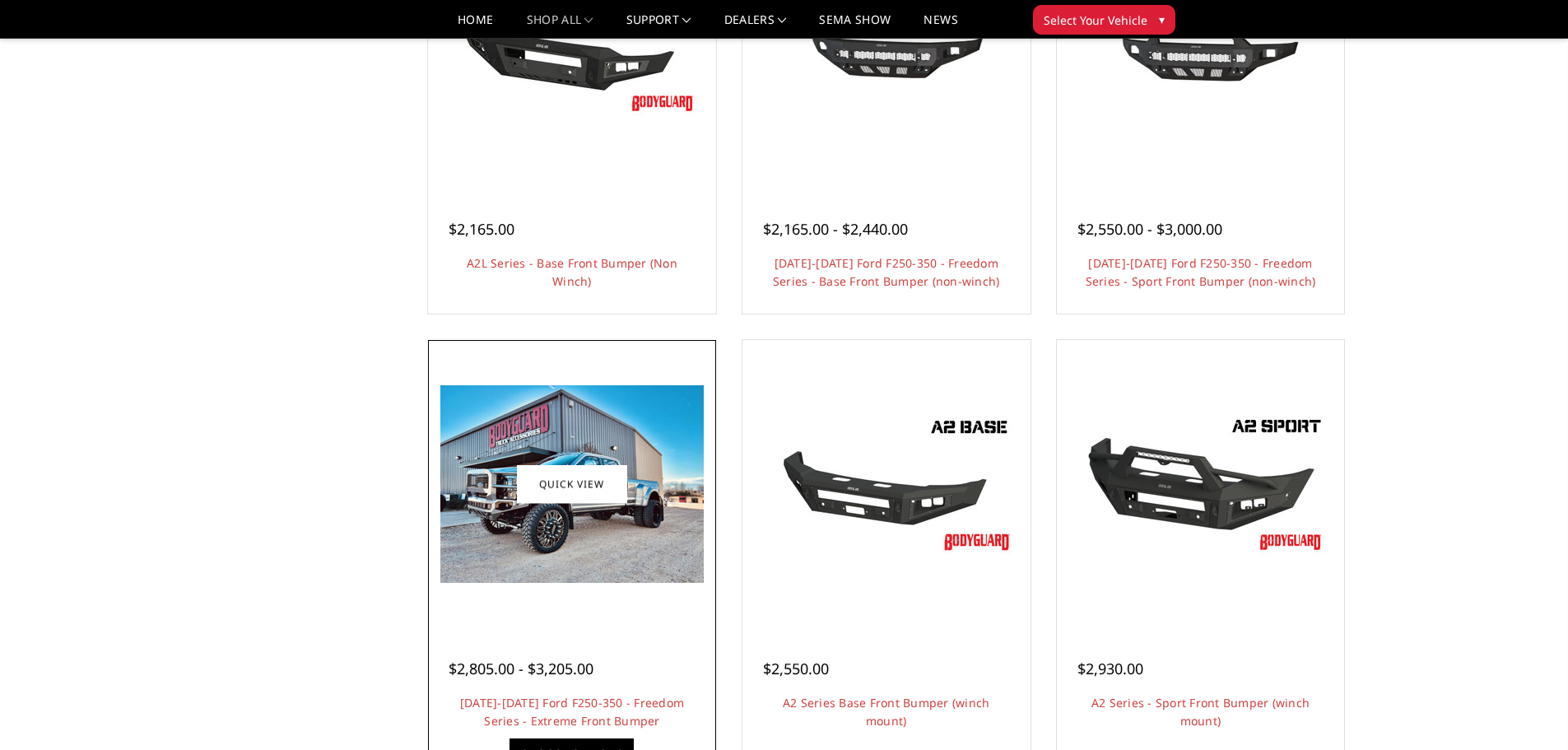
click at [610, 480] on link "Quick view" at bounding box center [572, 484] width 110 height 39
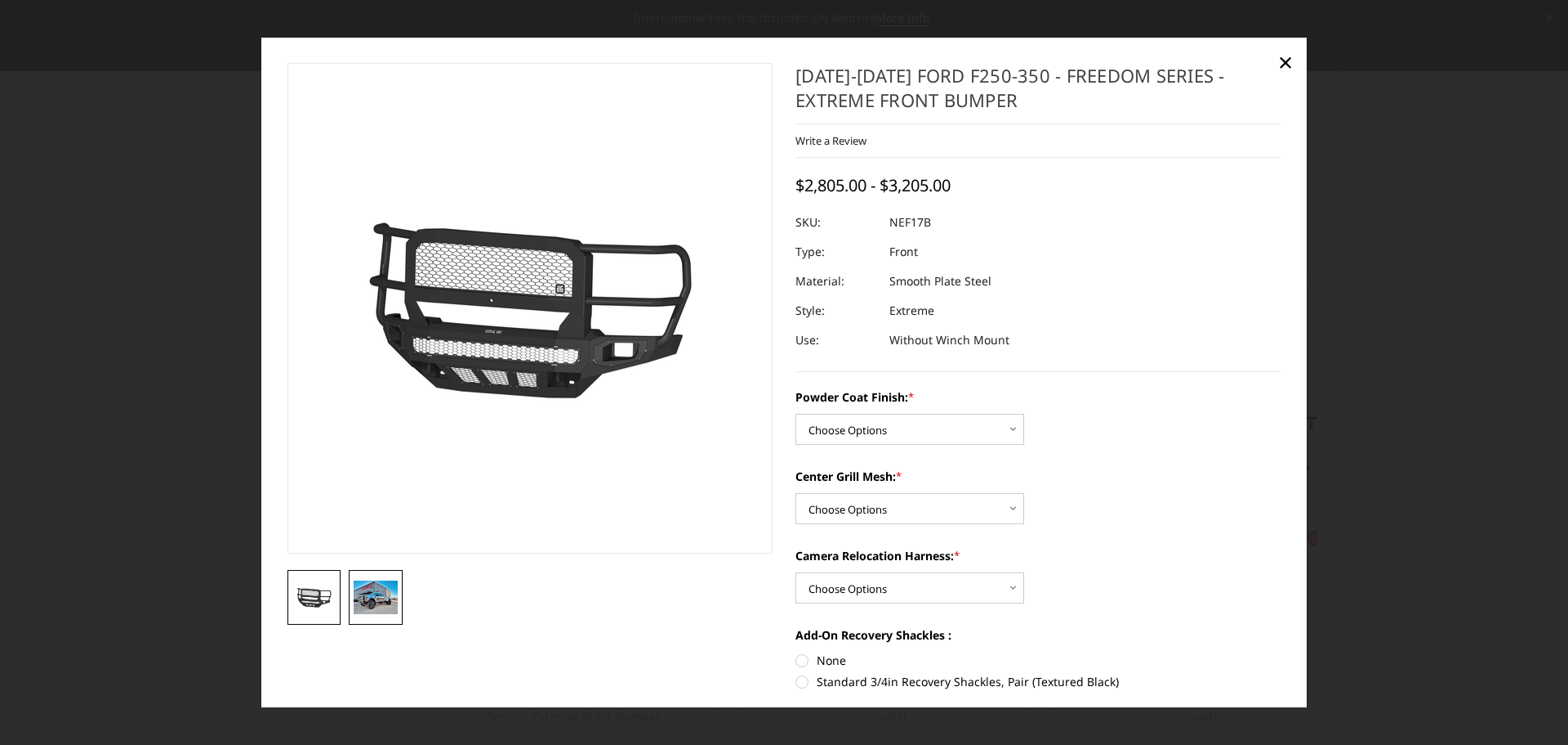
click at [398, 595] on link at bounding box center [376, 596] width 54 height 55
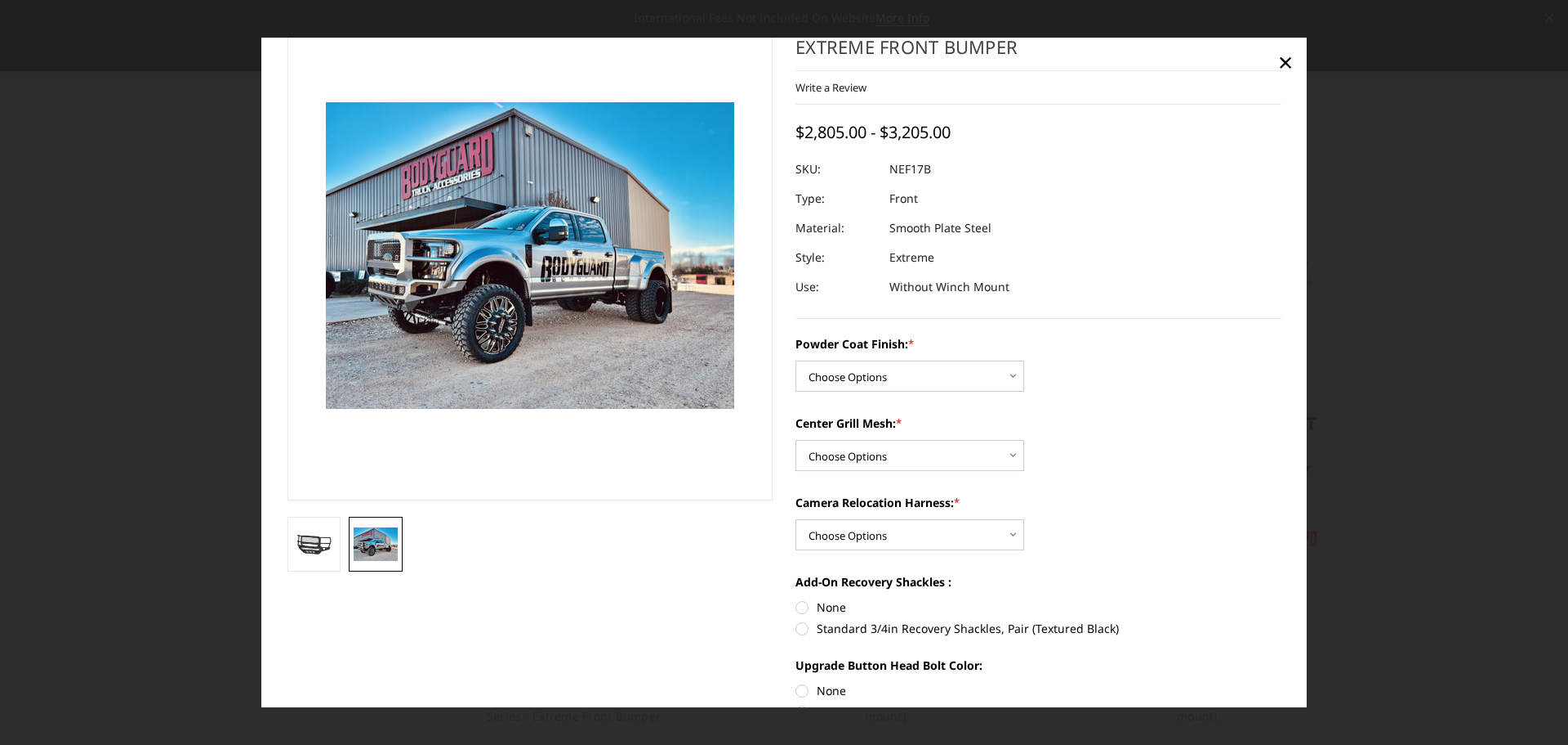
scroll to position [0, 0]
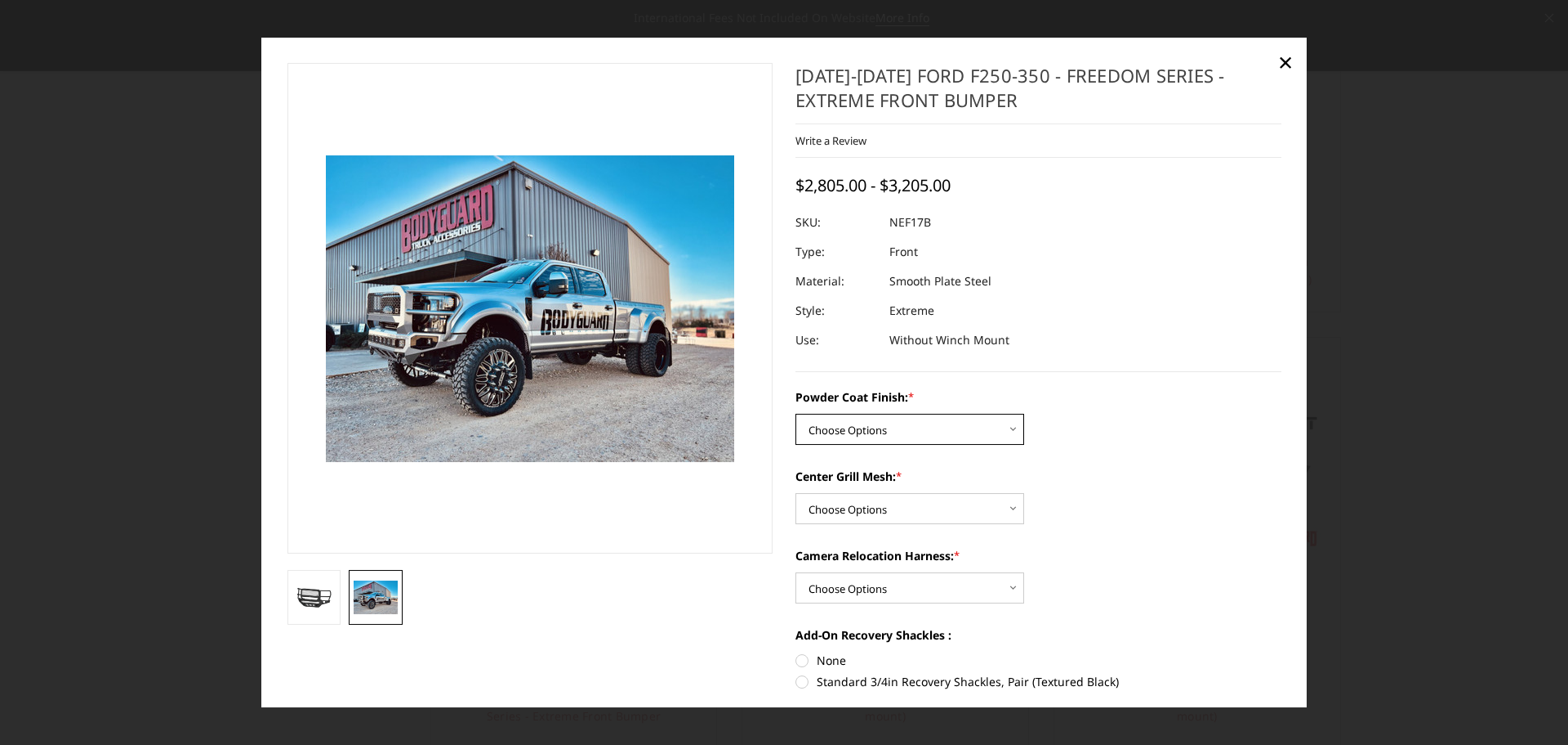
click at [966, 441] on select "Choose Options Bare Metal Textured Black Powder Coat" at bounding box center [910, 429] width 229 height 31
select select "3087"
click at [796, 414] on select "Choose Options Bare Metal Textured Black Powder Coat" at bounding box center [910, 429] width 229 height 31
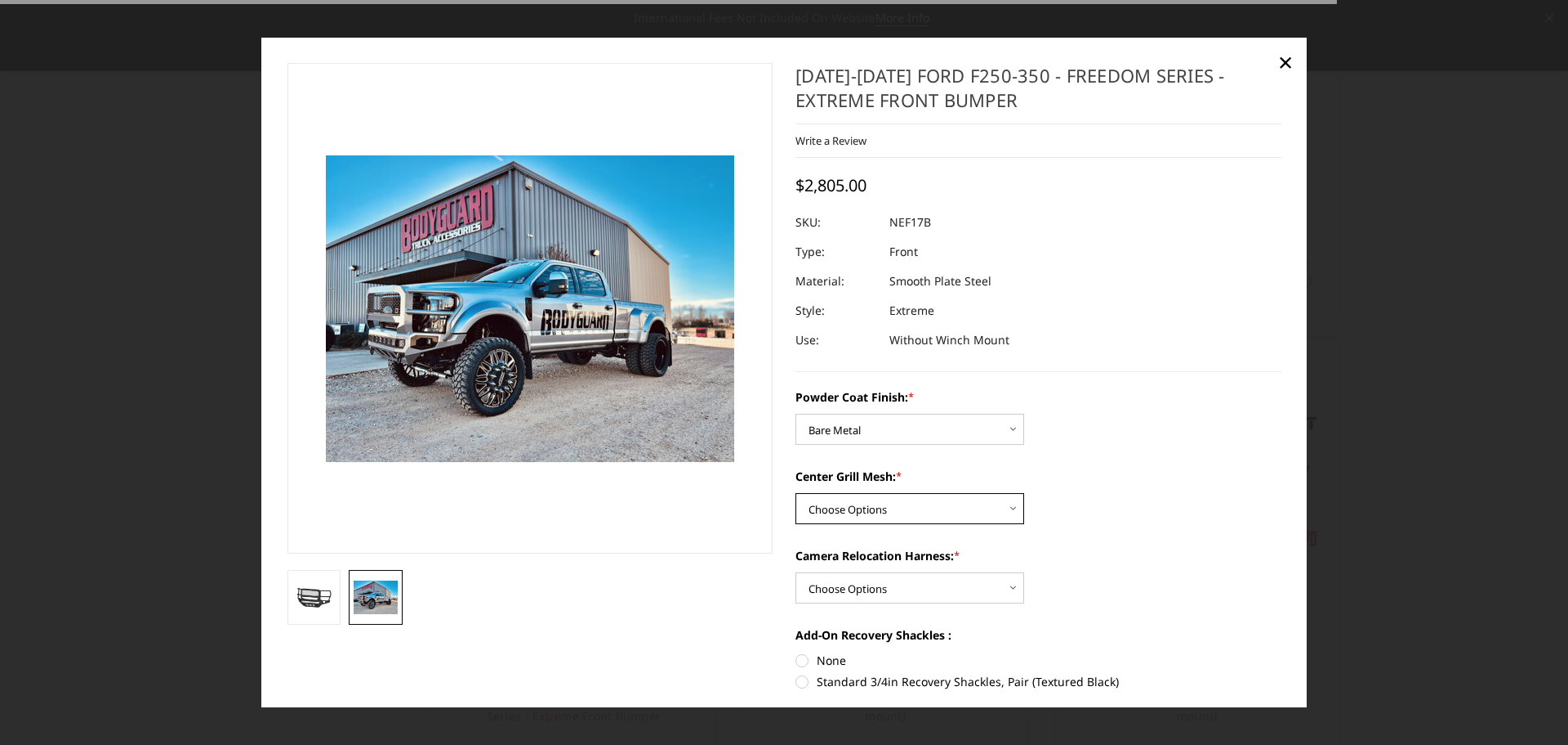
click at [950, 501] on select "Choose Options WITH Expanded Metal in Center Grill WITHOUT Expanded Metal in Ce…" at bounding box center [910, 508] width 229 height 31
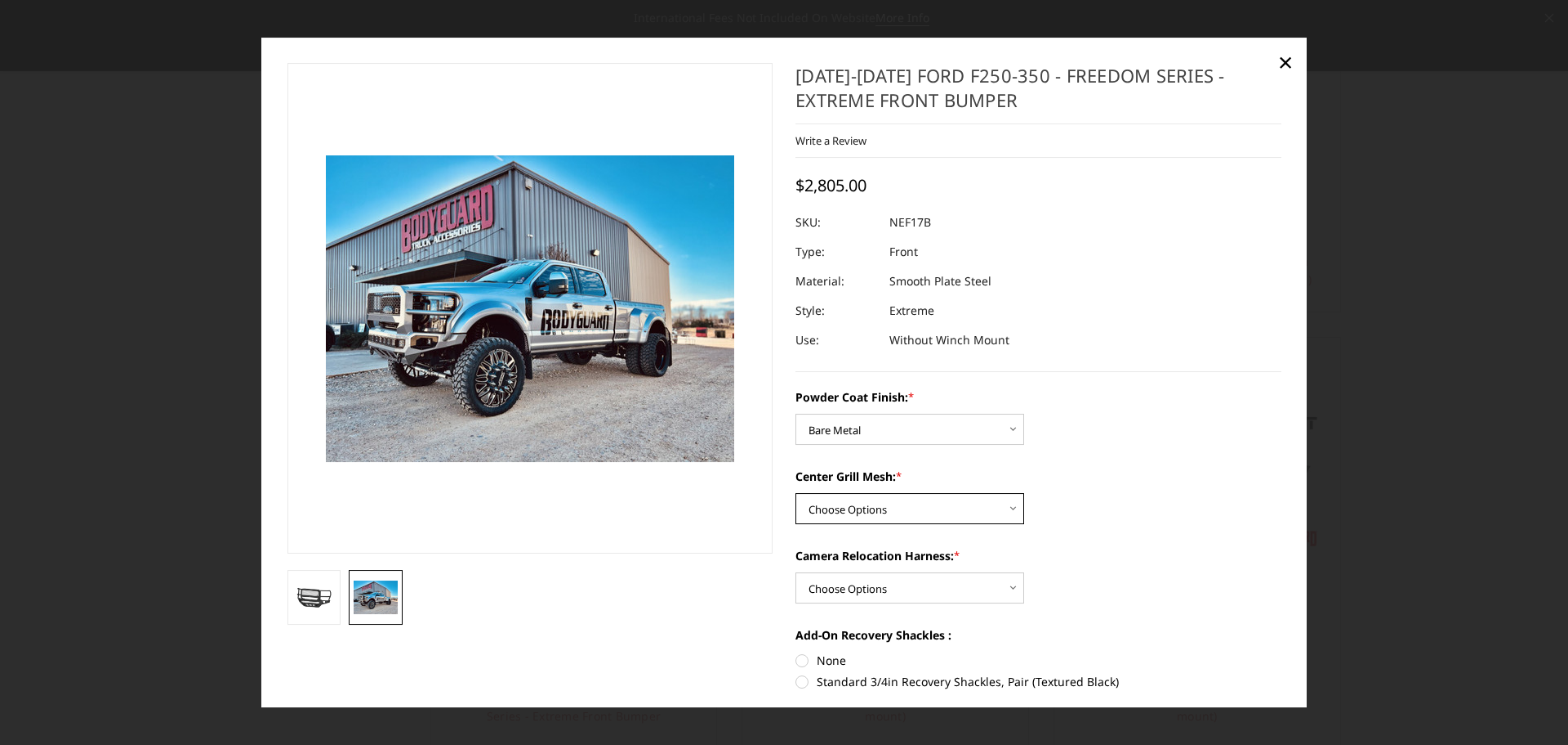
select select "3089"
click at [796, 492] on select "Choose Options WITH Expanded Metal in Center Grill WITHOUT Expanded Metal in Ce…" at bounding box center [910, 508] width 229 height 31
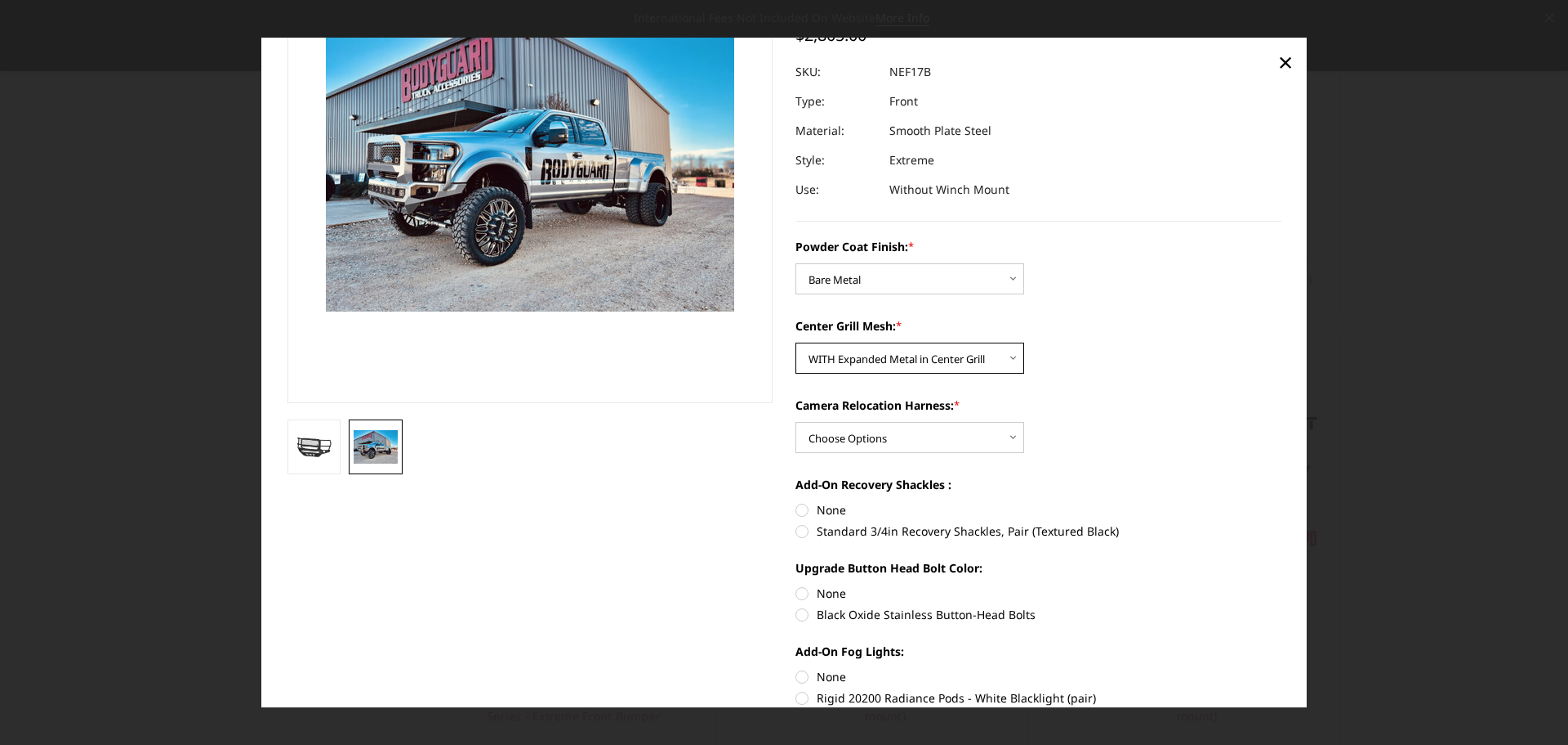
scroll to position [164, 0]
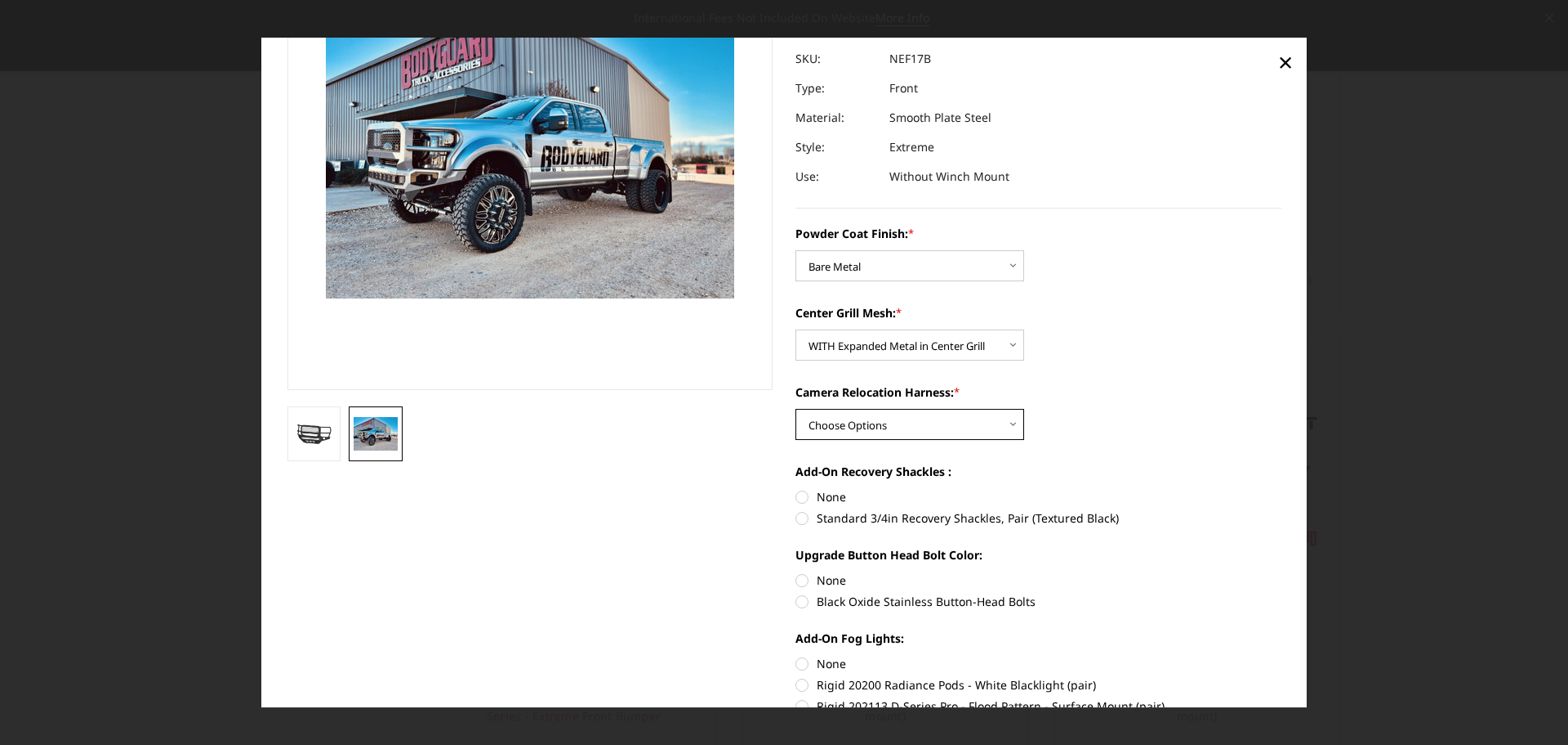
click at [969, 421] on select "Choose Options WITH Camera Relocation Harness WITHOUT Camera Relocation Harness" at bounding box center [910, 424] width 229 height 31
select select "3091"
click at [796, 408] on select "Choose Options WITH Camera Relocation Harness WITHOUT Camera Relocation Harness" at bounding box center [910, 424] width 229 height 31
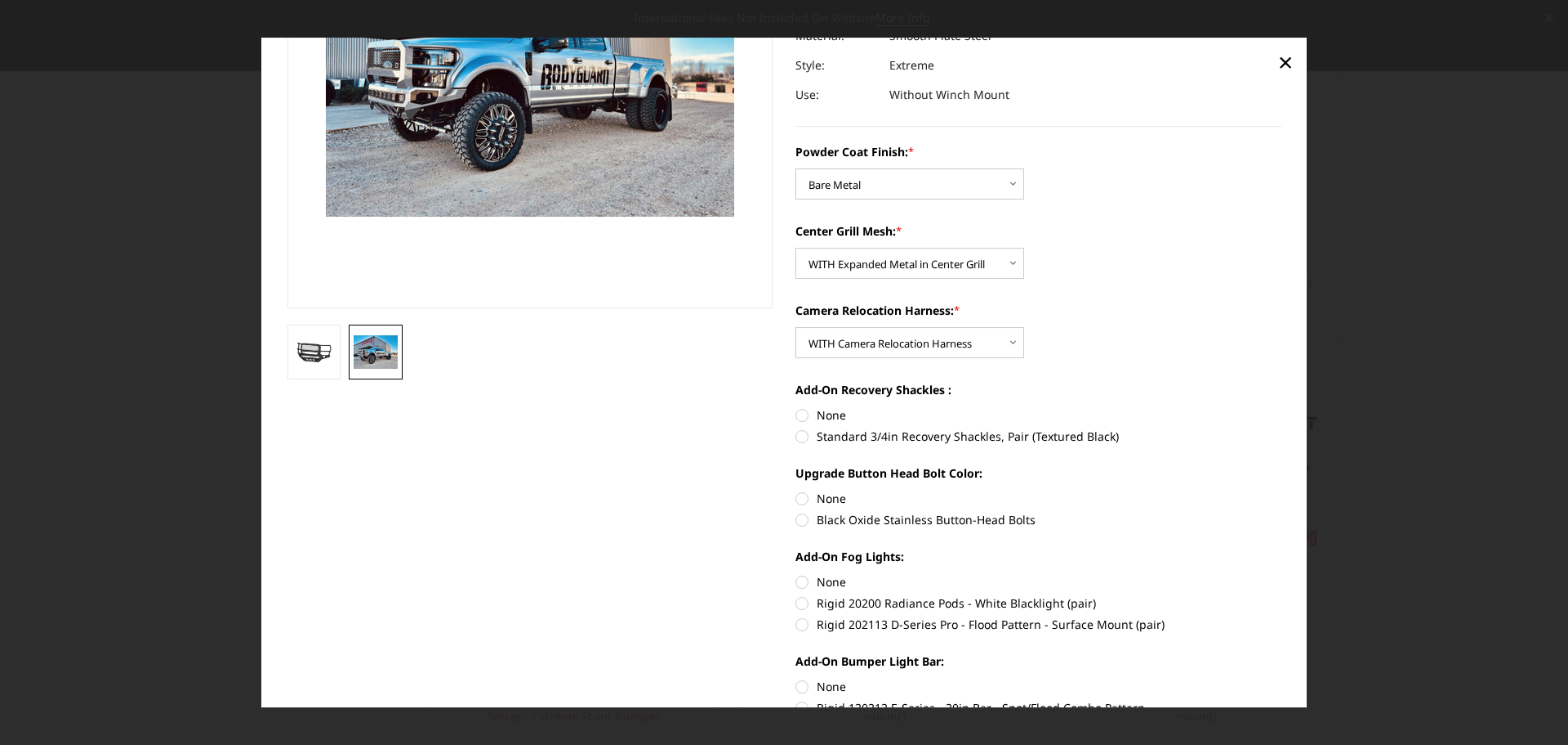
click at [796, 436] on label "Standard 3/4in Recovery Shackles, Pair (Textured Black)" at bounding box center [1038, 435] width 486 height 17
click at [1282, 407] on input "Standard 3/4in Recovery Shackles, Pair (Textured Black)" at bounding box center [1282, 407] width 1 height 1
radio input "true"
click at [796, 417] on label "None" at bounding box center [1038, 415] width 486 height 17
click at [796, 407] on input "None" at bounding box center [796, 407] width 1 height 1
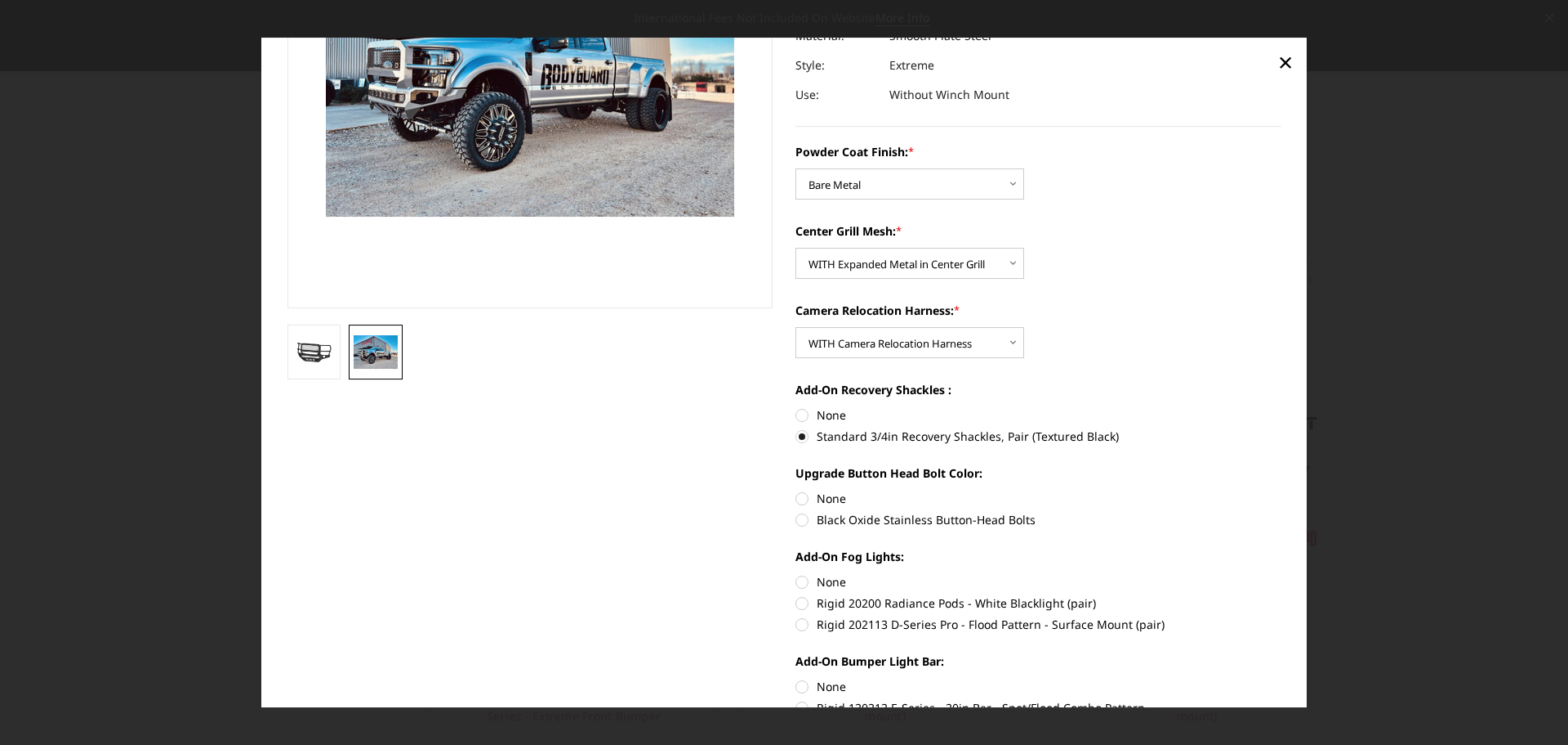
radio input "true"
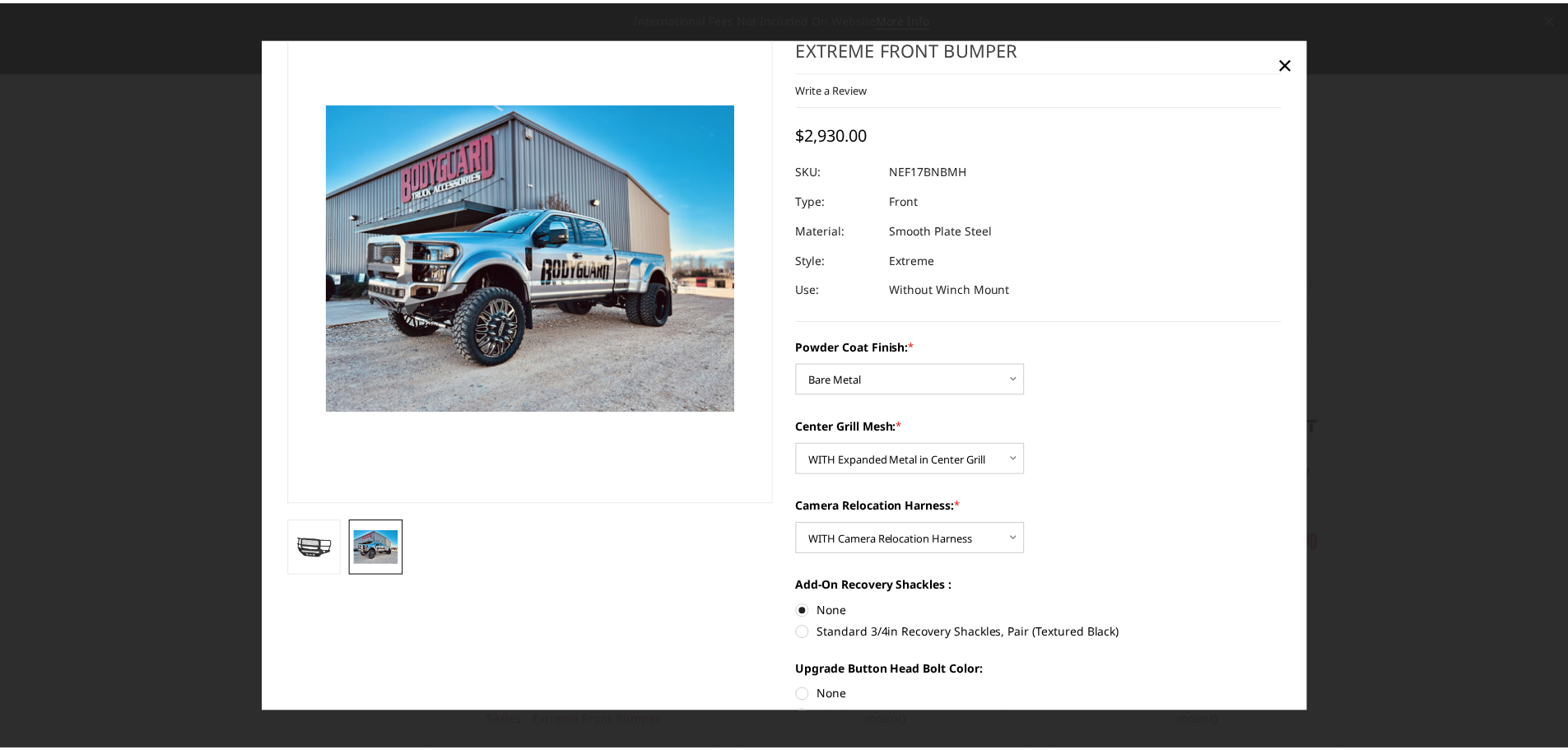
scroll to position [0, 0]
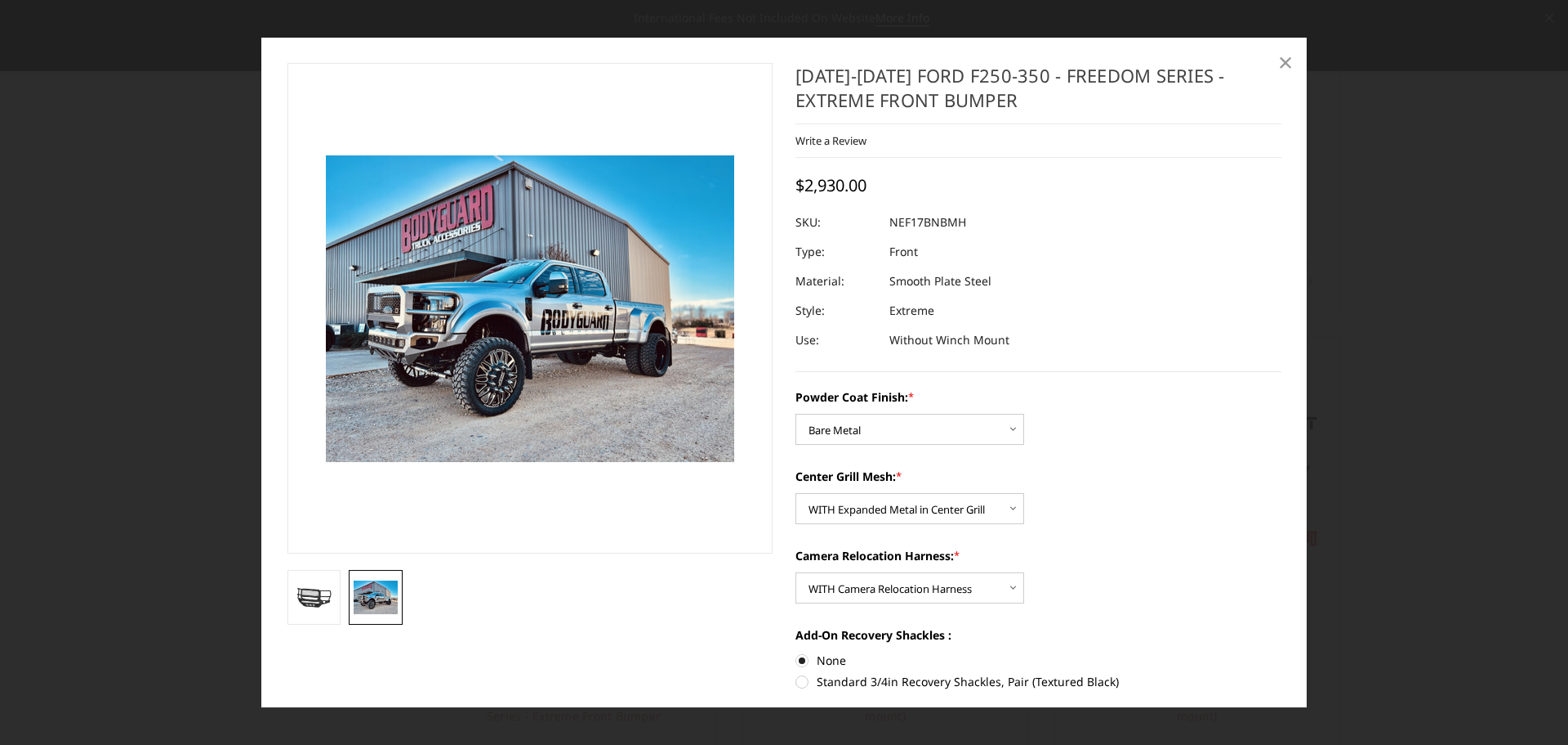
click at [1278, 58] on span "×" at bounding box center [1285, 61] width 14 height 35
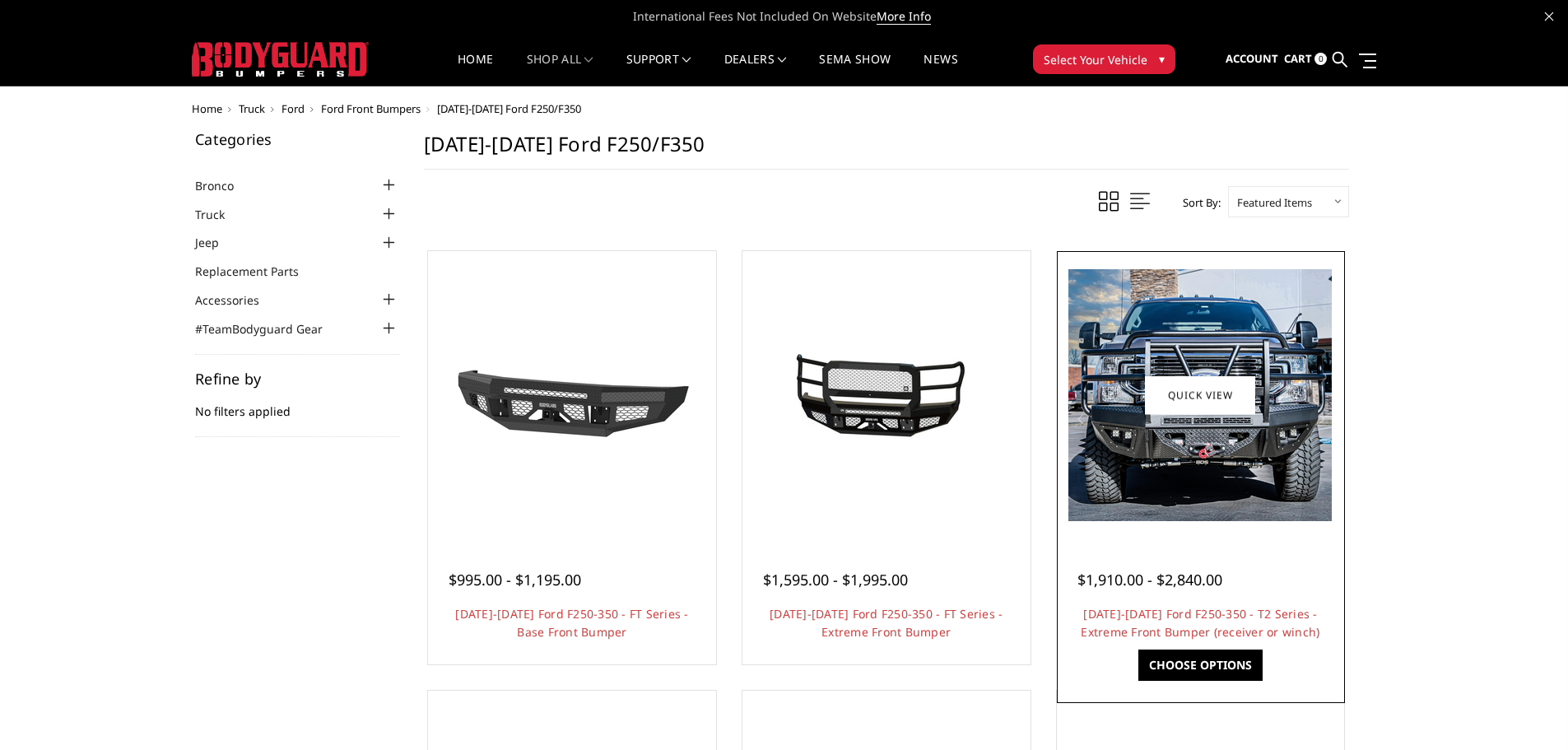
click at [1244, 422] on figure "Quick view" at bounding box center [1201, 395] width 280 height 279
click at [1214, 463] on img at bounding box center [1200, 394] width 263 height 252
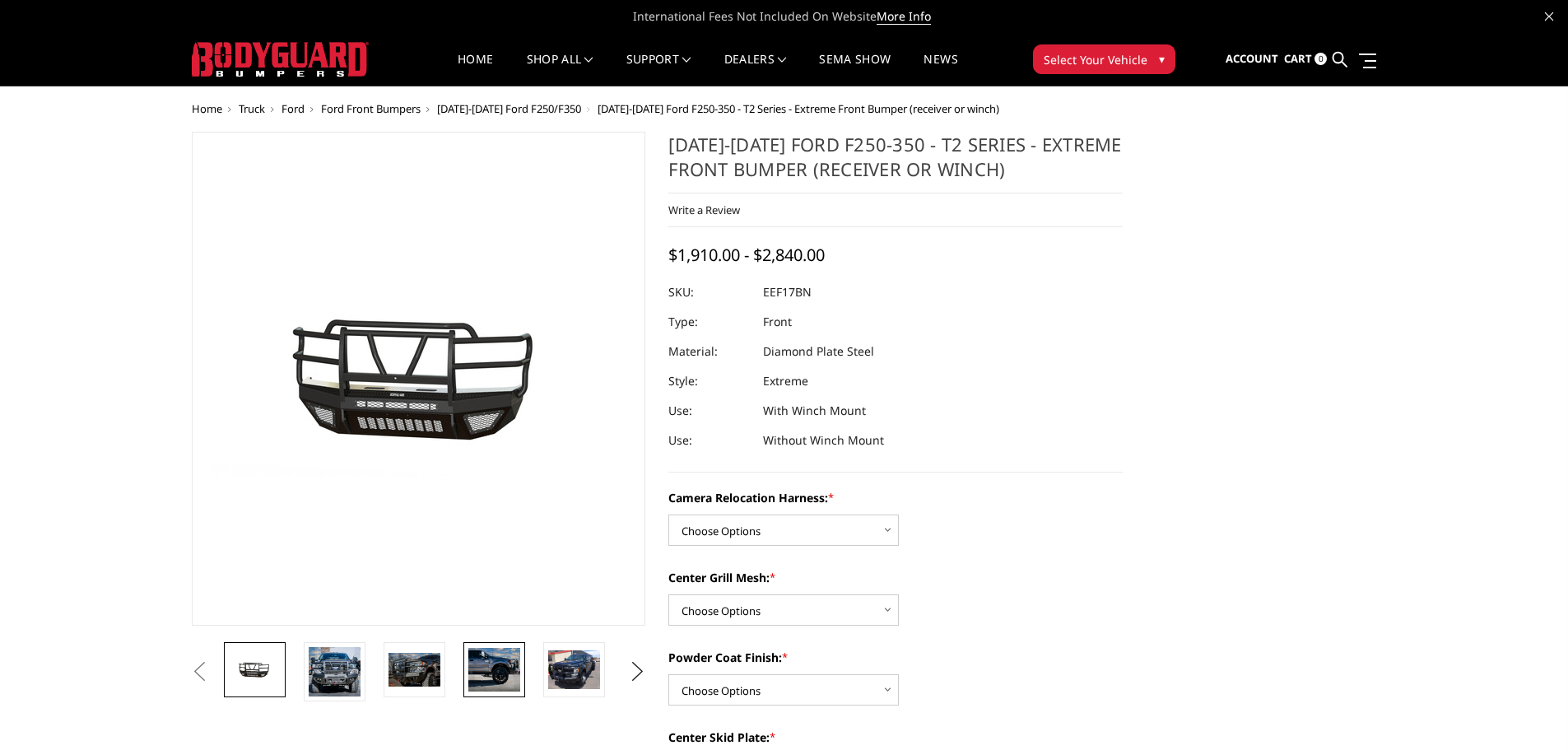
click at [472, 681] on img at bounding box center [494, 669] width 52 height 43
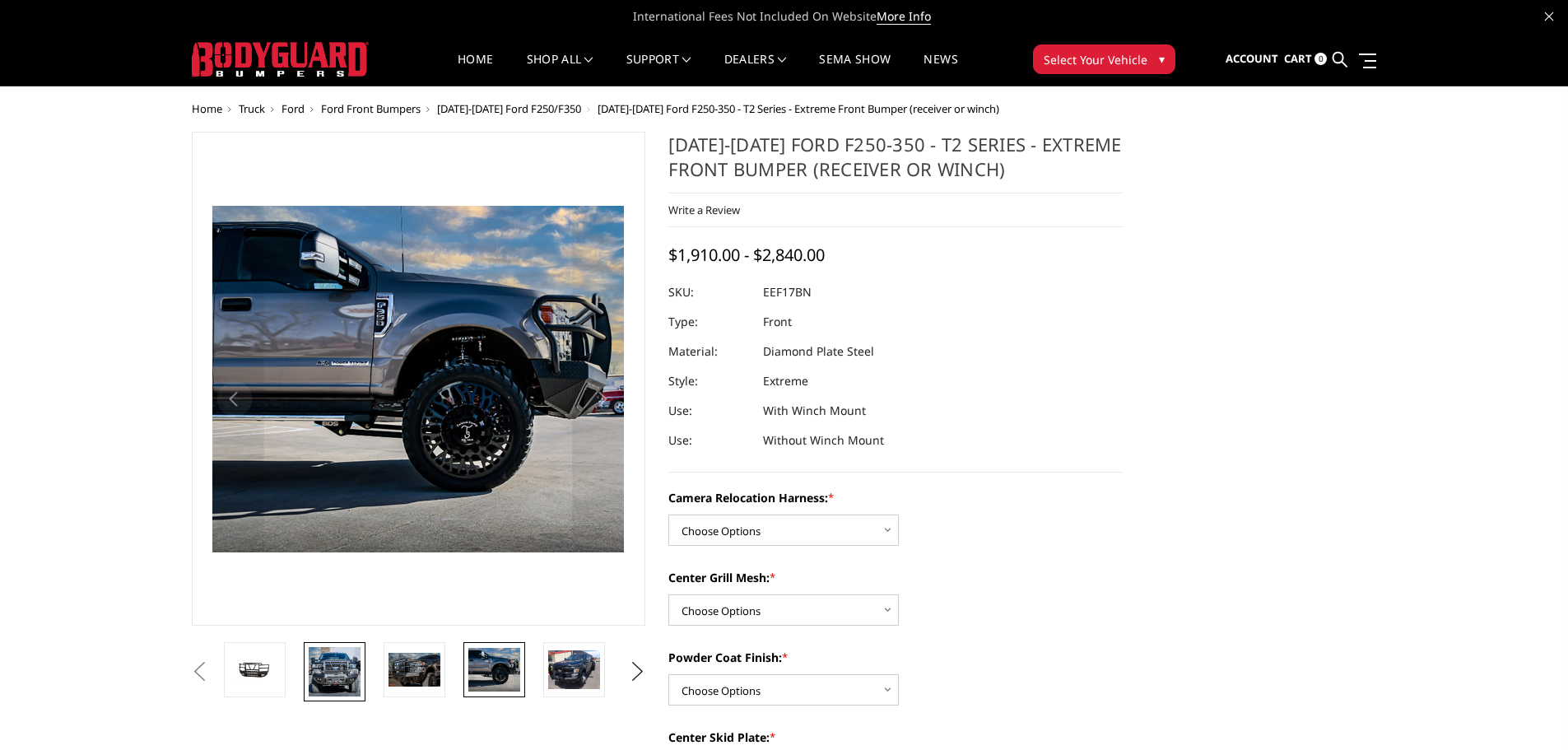
click at [344, 675] on img at bounding box center [335, 671] width 52 height 50
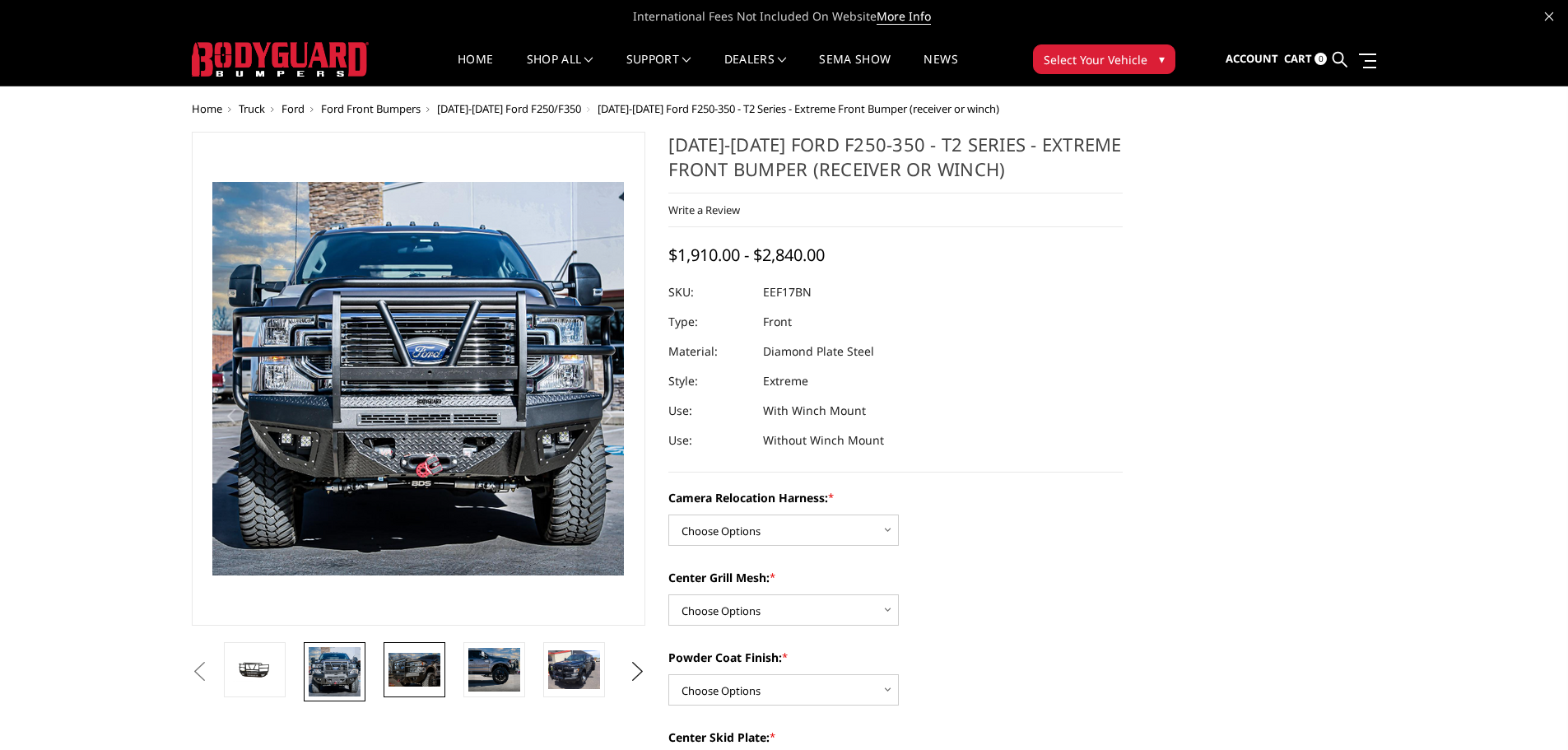
click at [408, 661] on img at bounding box center [415, 669] width 52 height 33
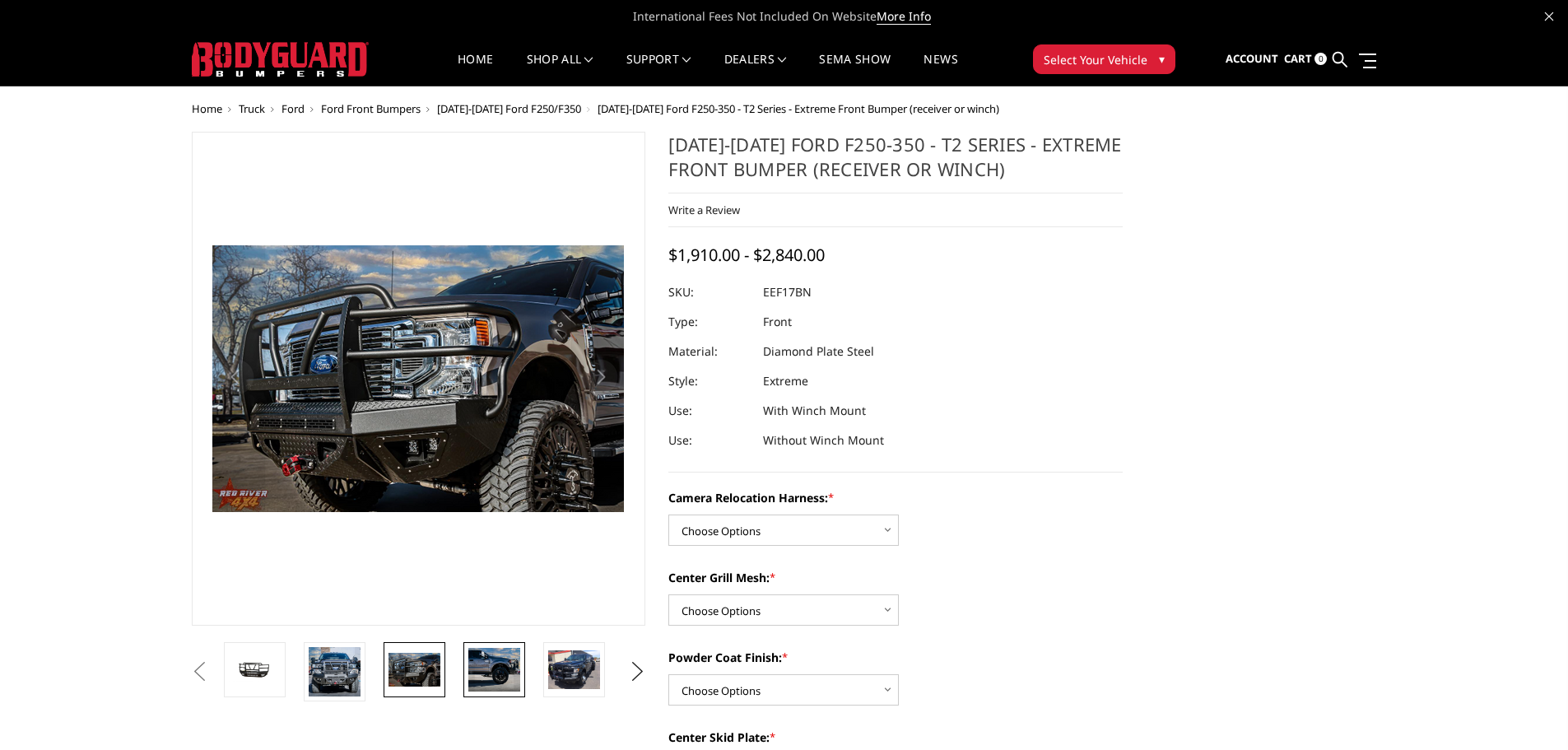
click at [478, 662] on img at bounding box center [494, 669] width 52 height 43
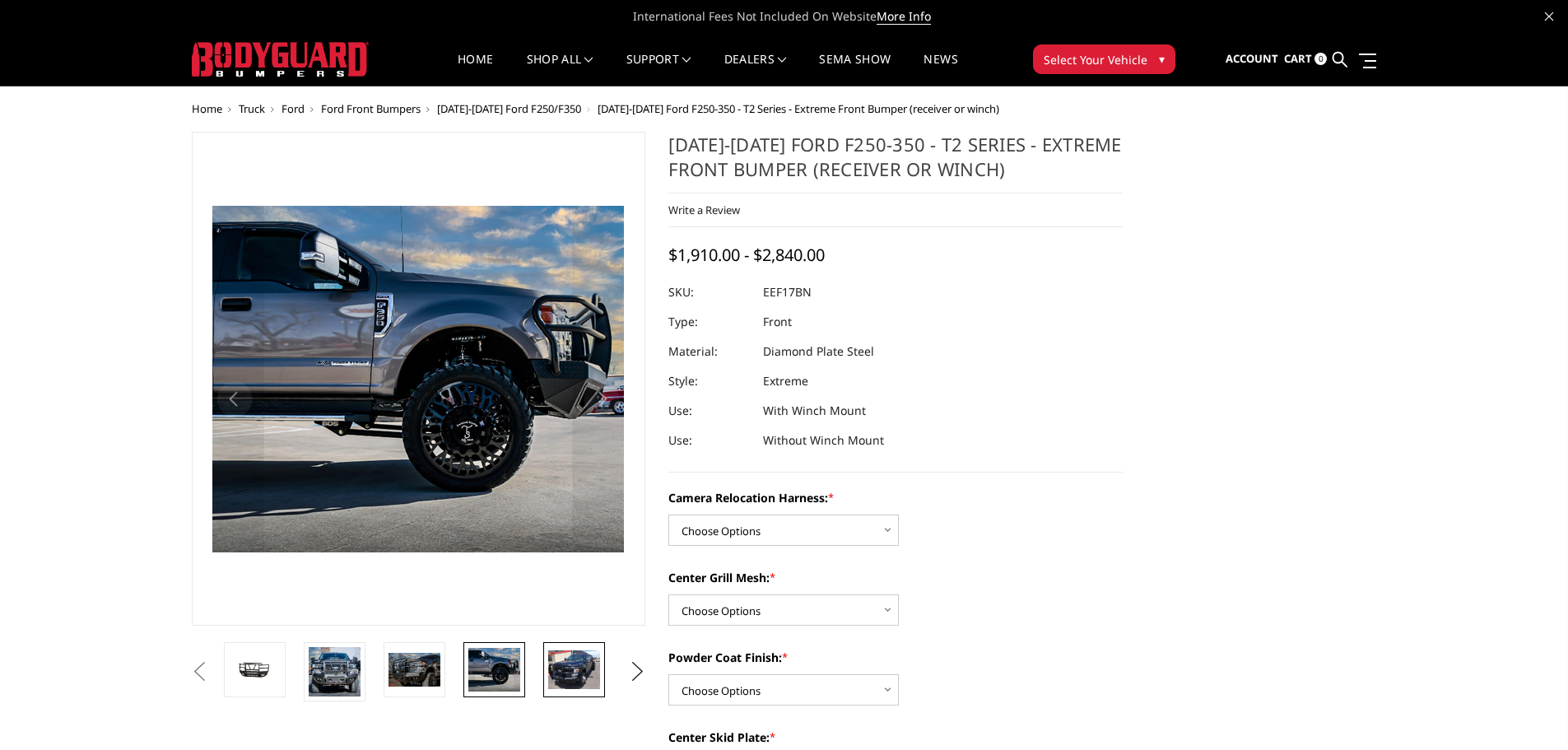
click at [588, 662] on img at bounding box center [574, 669] width 52 height 39
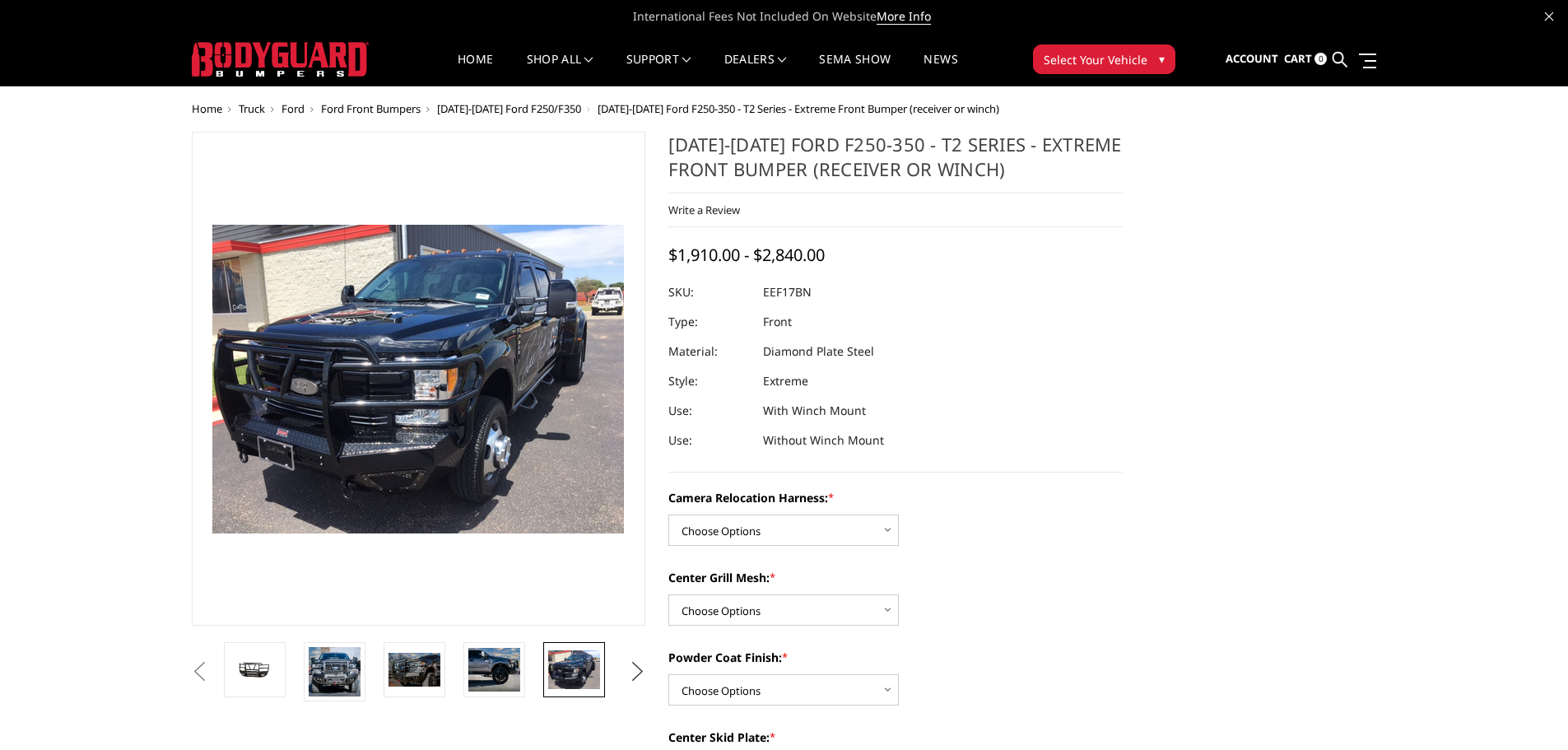
click at [649, 664] on button "Next" at bounding box center [637, 671] width 24 height 24
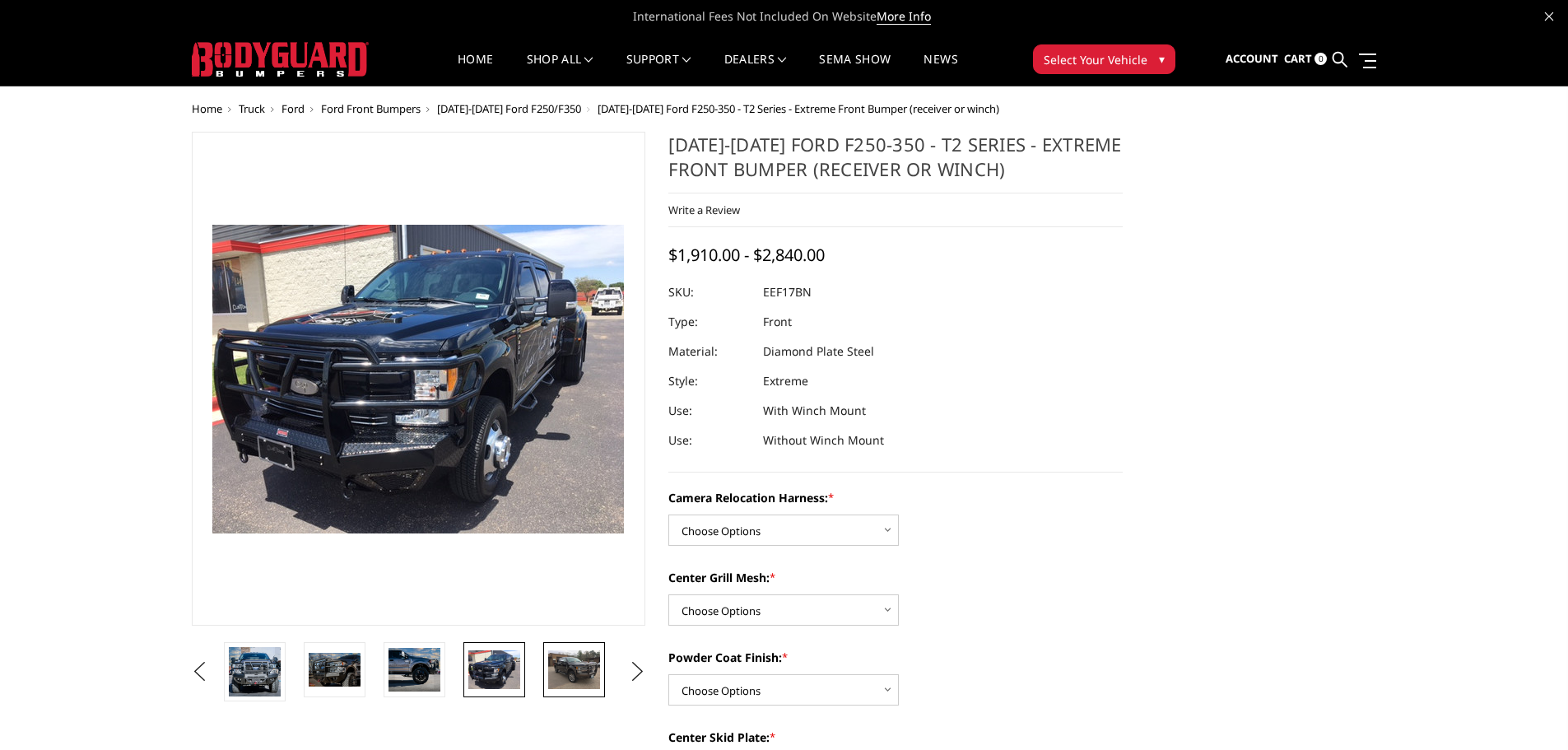
click at [579, 665] on img at bounding box center [574, 669] width 52 height 39
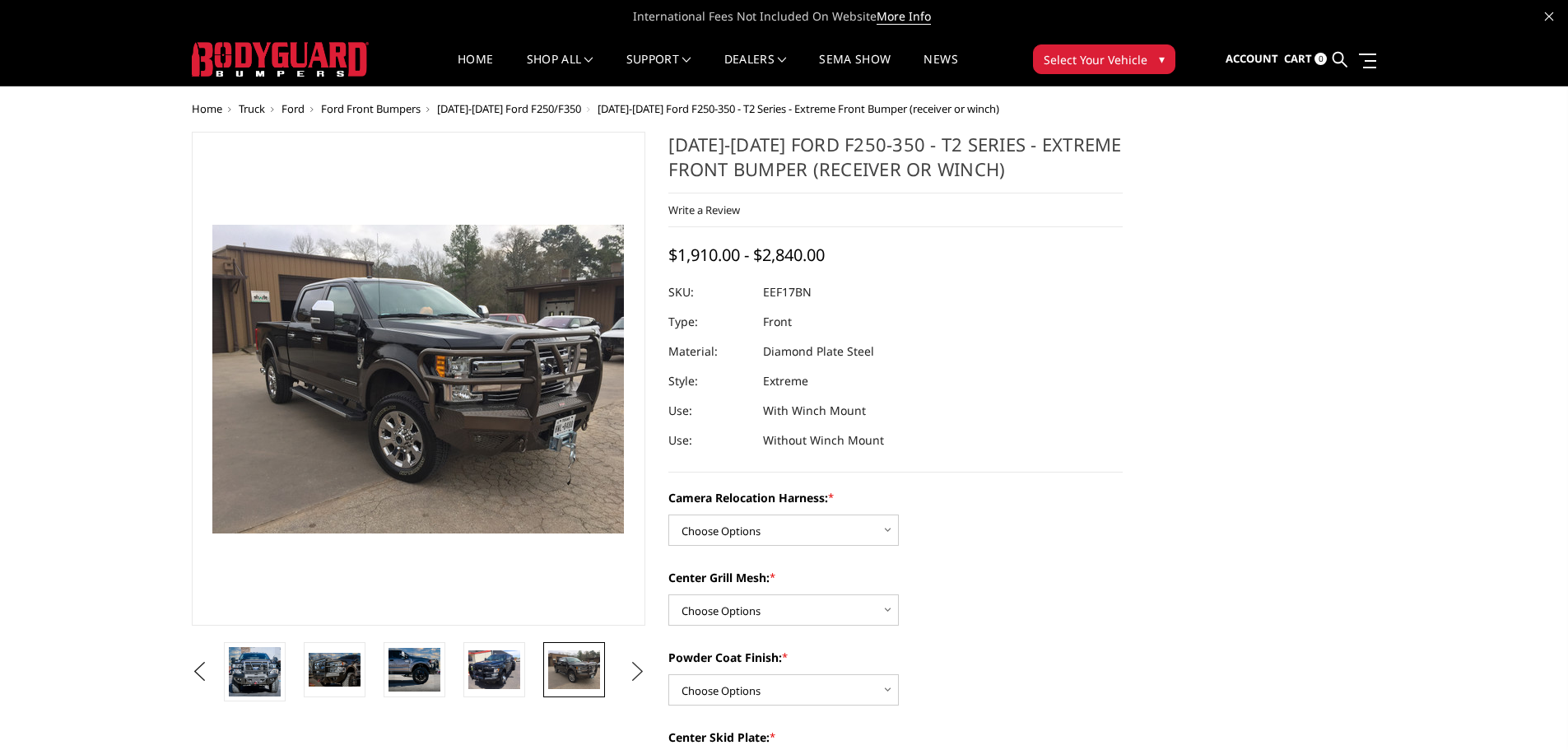
click at [649, 664] on button "Next" at bounding box center [637, 671] width 24 height 24
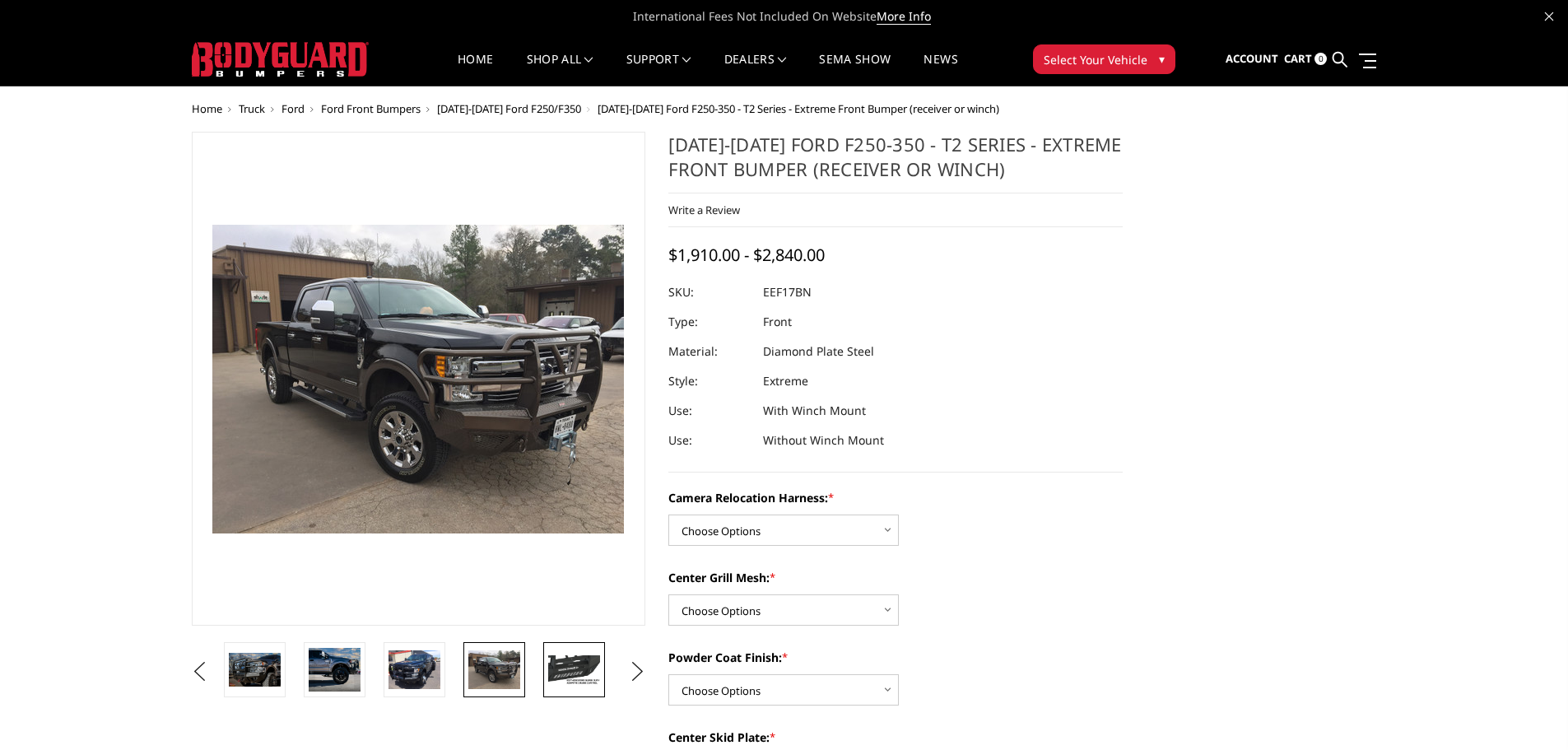
click at [568, 669] on img at bounding box center [574, 670] width 52 height 29
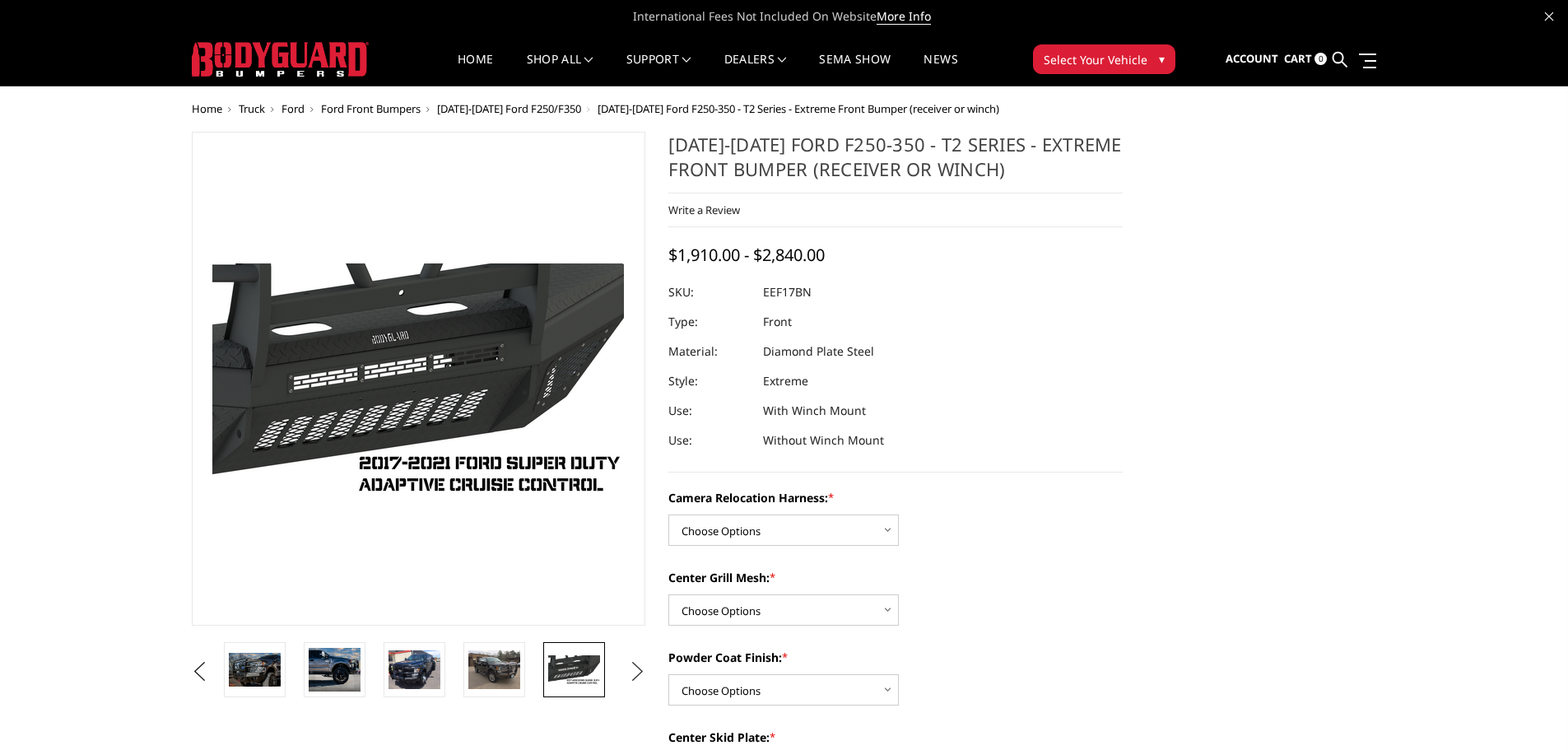
click at [627, 670] on button "Next" at bounding box center [637, 671] width 24 height 24
